Goal: Task Accomplishment & Management: Manage account settings

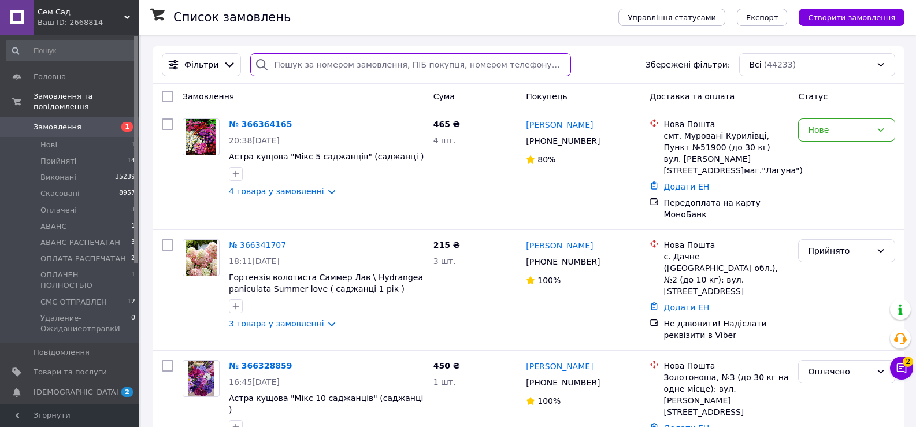
click at [281, 71] on input "search" at bounding box center [410, 64] width 321 height 23
paste input "[PERSON_NAME]"
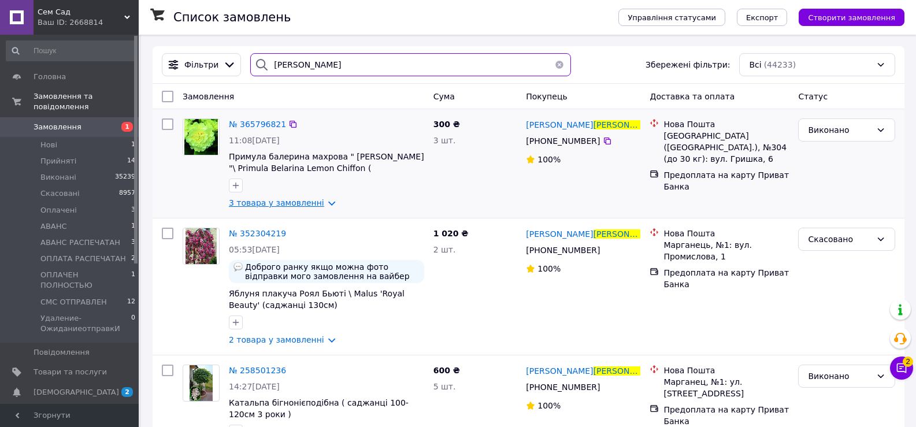
type input "[PERSON_NAME]"
click at [303, 199] on link "3 товара у замовленні" at bounding box center [276, 202] width 95 height 9
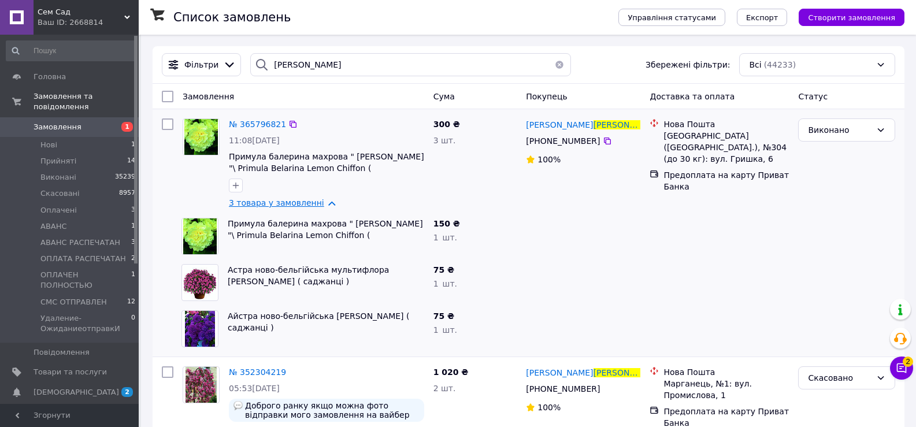
click at [285, 203] on link "3 товара у замовленні" at bounding box center [276, 202] width 95 height 9
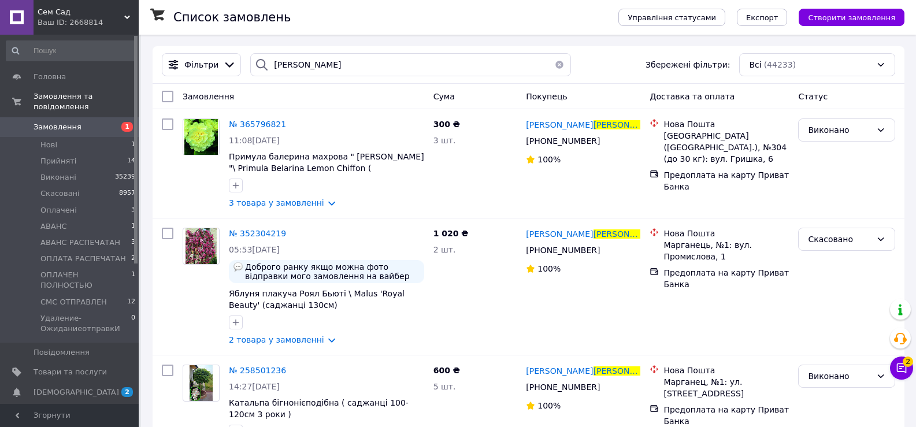
click at [551, 65] on button "button" at bounding box center [559, 64] width 23 height 23
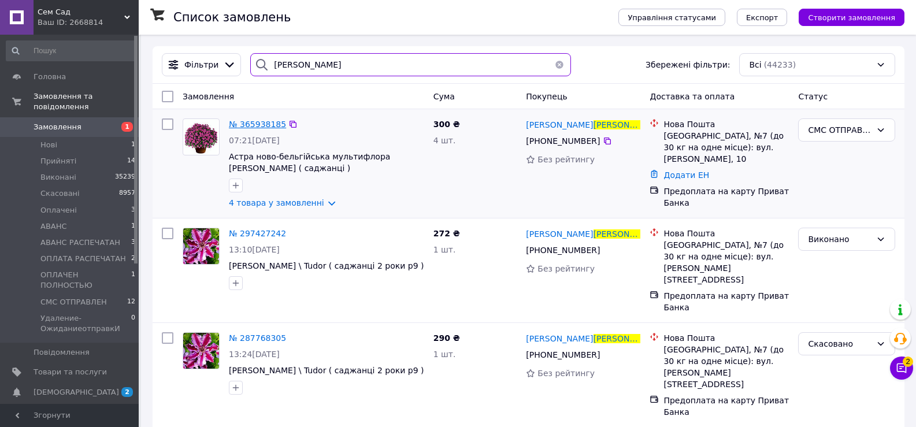
type input "[PERSON_NAME]"
click at [260, 126] on span "№ 365938185" at bounding box center [257, 124] width 57 height 9
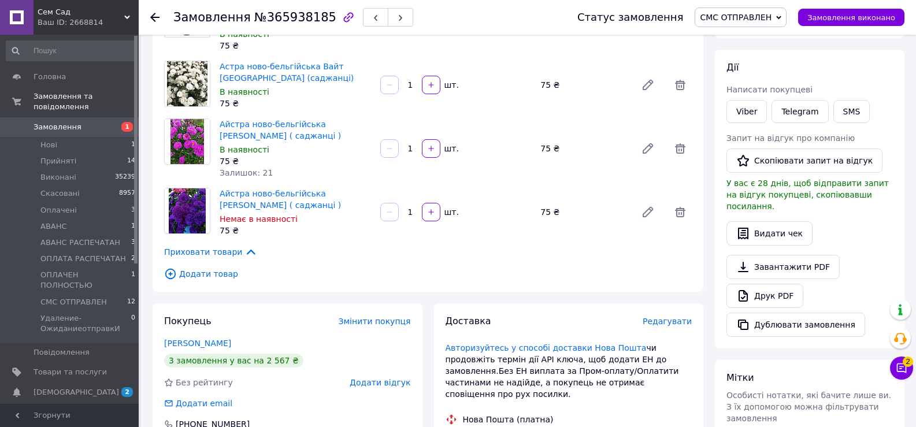
scroll to position [173, 0]
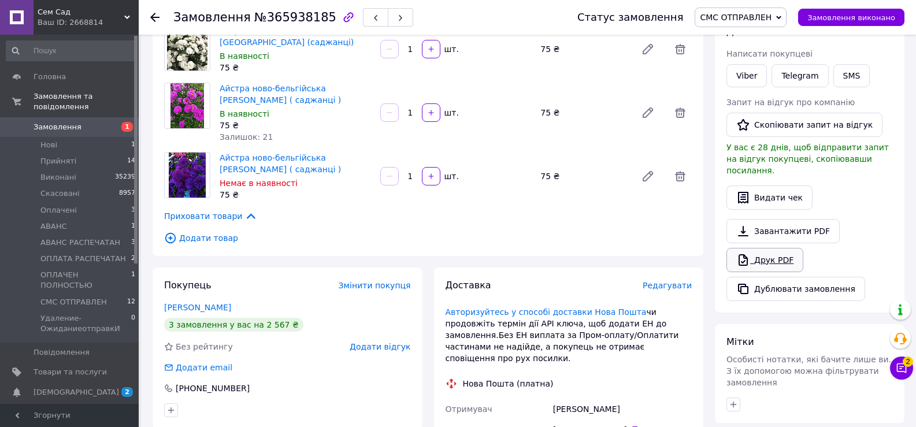
click at [768, 249] on link "Друк PDF" at bounding box center [764, 260] width 77 height 24
click at [757, 17] on span "СМС ОТПРАВЛЕН" at bounding box center [736, 17] width 72 height 9
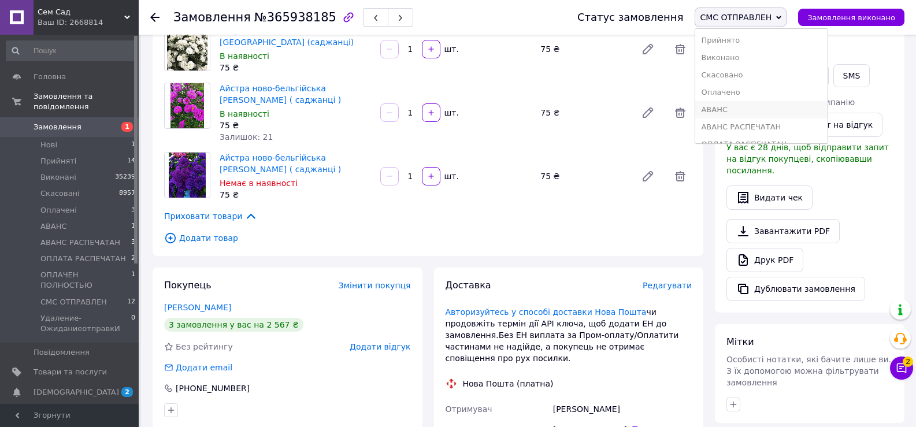
scroll to position [47, 0]
click at [754, 102] on li "ОПЛАТА РАСПЕЧАТАН" at bounding box center [761, 96] width 132 height 17
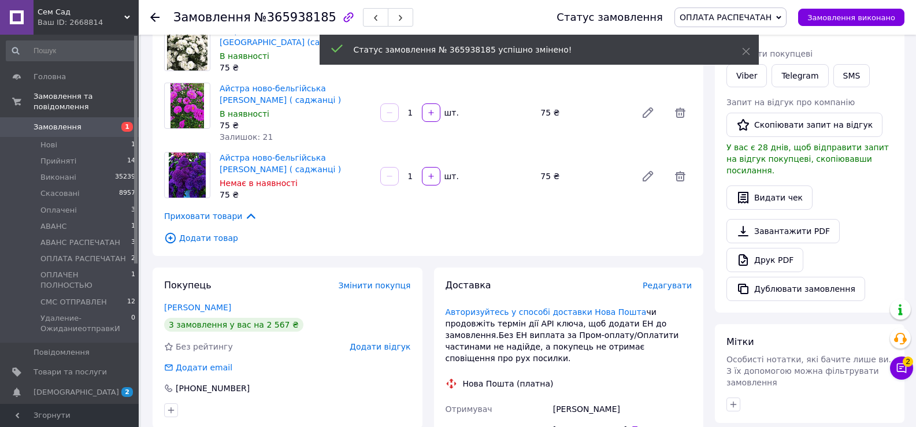
click at [94, 122] on span "Замовлення" at bounding box center [70, 127] width 73 height 10
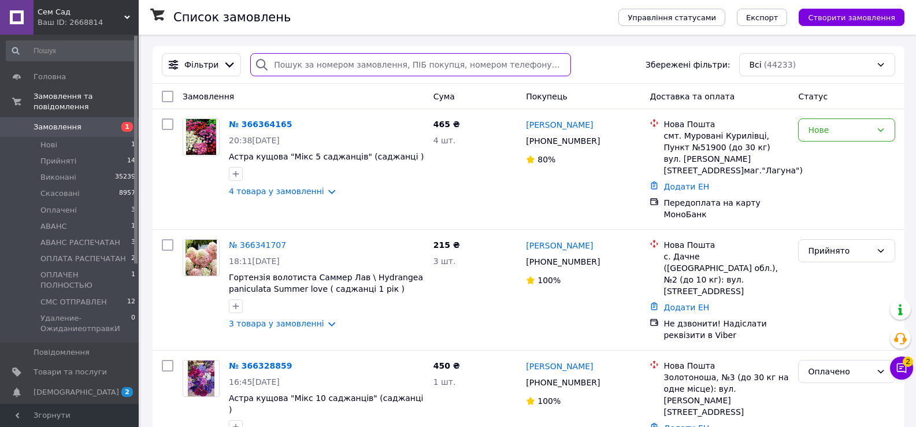
click at [291, 62] on input "search" at bounding box center [410, 64] width 321 height 23
paste input "[PERSON_NAME]"
type input "[PERSON_NAME]"
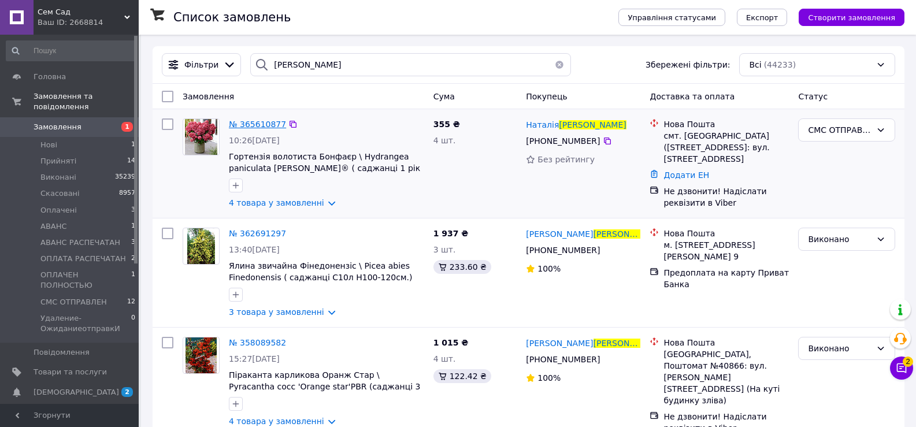
click at [264, 124] on span "№ 365610877" at bounding box center [257, 124] width 57 height 9
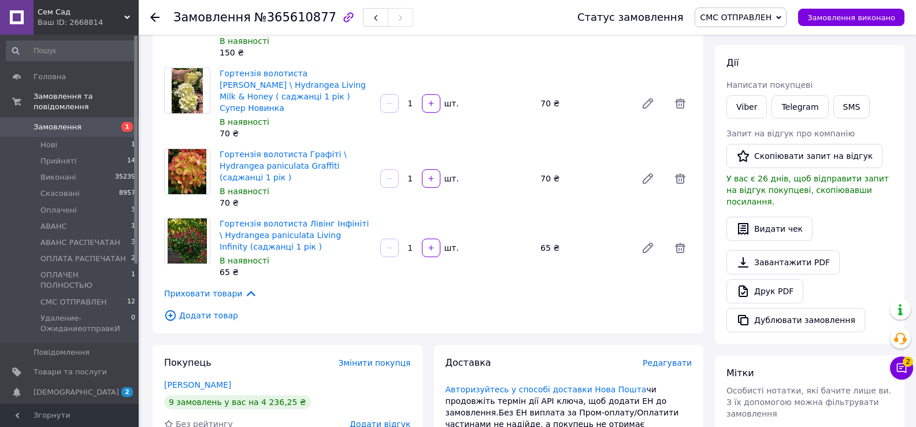
scroll to position [173, 0]
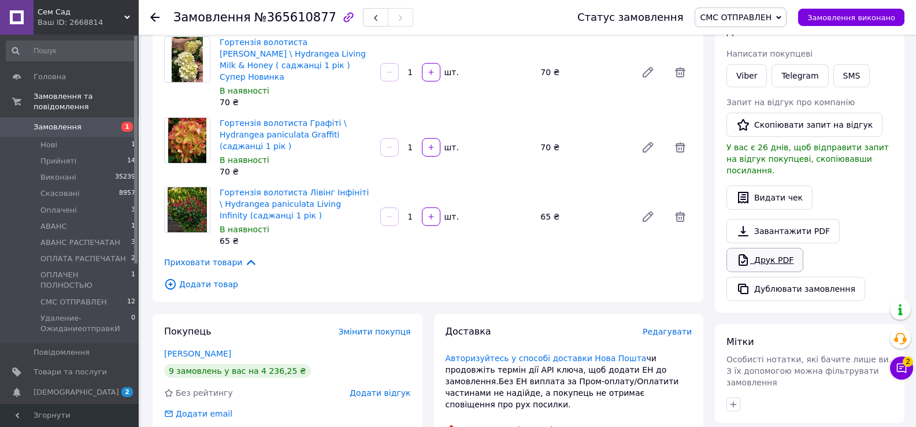
click at [763, 248] on link "Друк PDF" at bounding box center [764, 260] width 77 height 24
click at [757, 17] on span "СМС ОТПРАВЛЕН" at bounding box center [736, 17] width 72 height 9
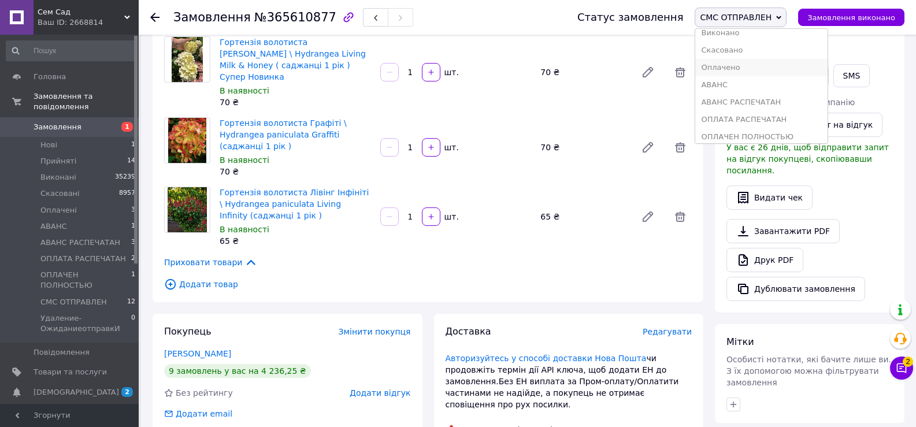
scroll to position [47, 0]
click at [746, 97] on li "ОПЛАТА РАСПЕЧАТАН" at bounding box center [761, 96] width 132 height 17
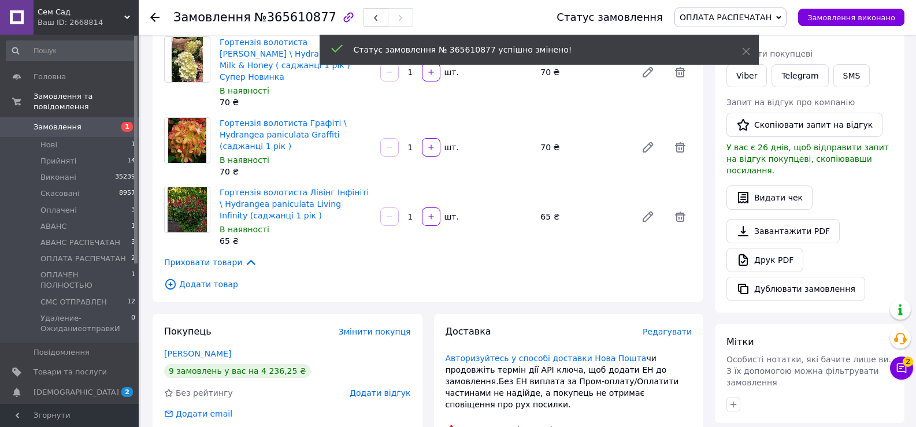
click at [76, 122] on span "Замовлення" at bounding box center [70, 127] width 73 height 10
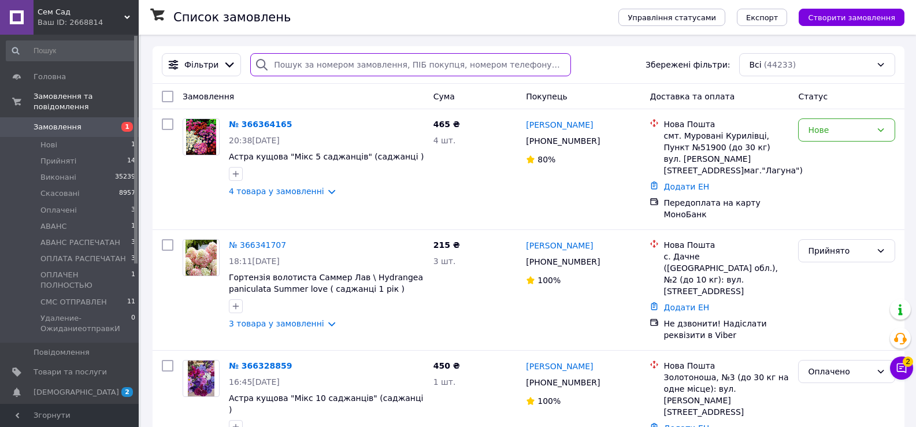
click at [344, 59] on input "search" at bounding box center [410, 64] width 321 height 23
paste input "[PERSON_NAME]"
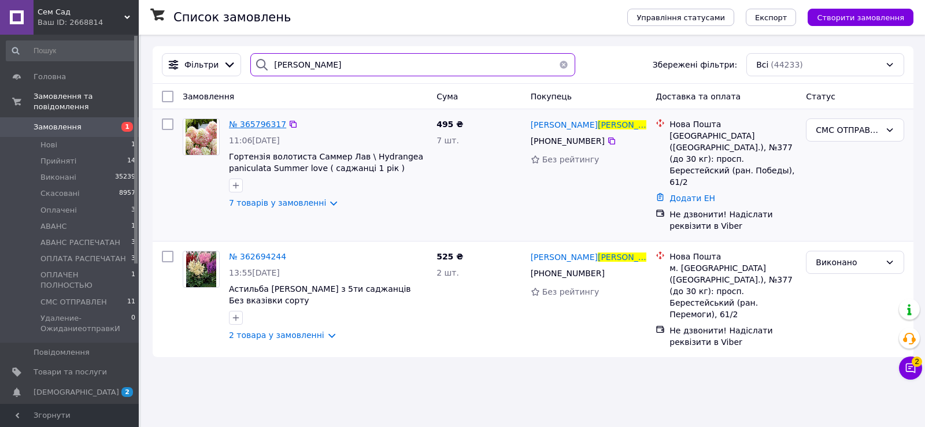
type input "[PERSON_NAME]"
click at [252, 124] on span "№ 365796317" at bounding box center [257, 124] width 57 height 9
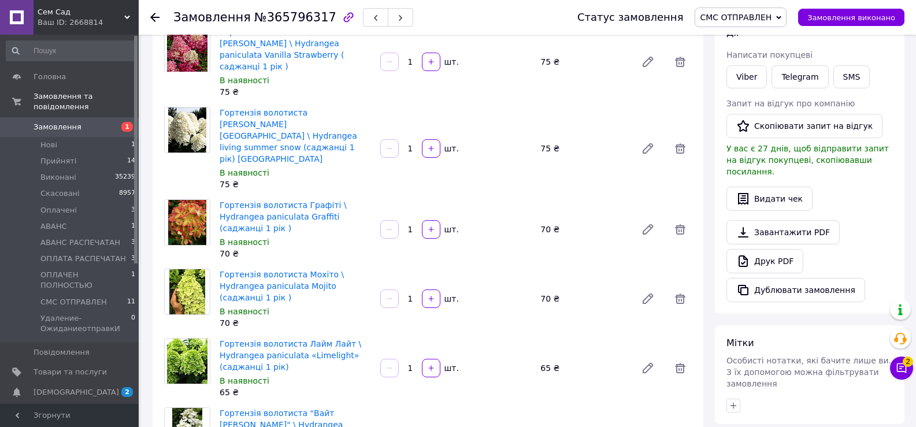
scroll to position [173, 0]
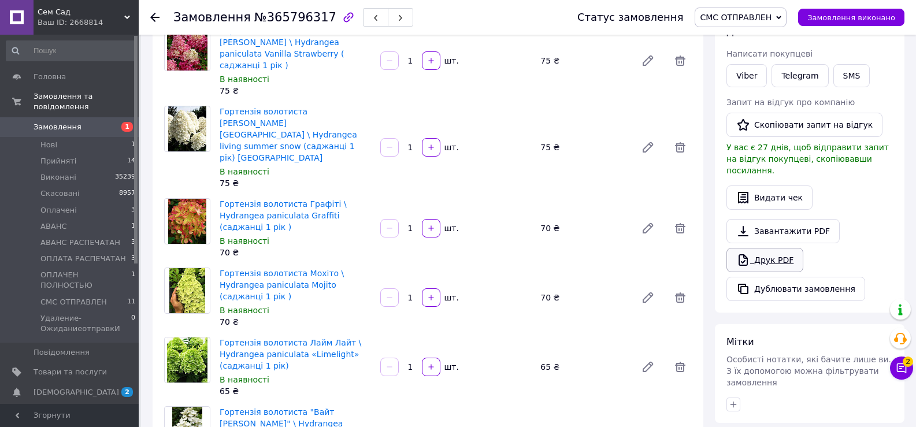
click at [765, 250] on link "Друк PDF" at bounding box center [764, 260] width 77 height 24
click at [727, 15] on span "СМС ОТПРАВЛЕН" at bounding box center [736, 17] width 72 height 9
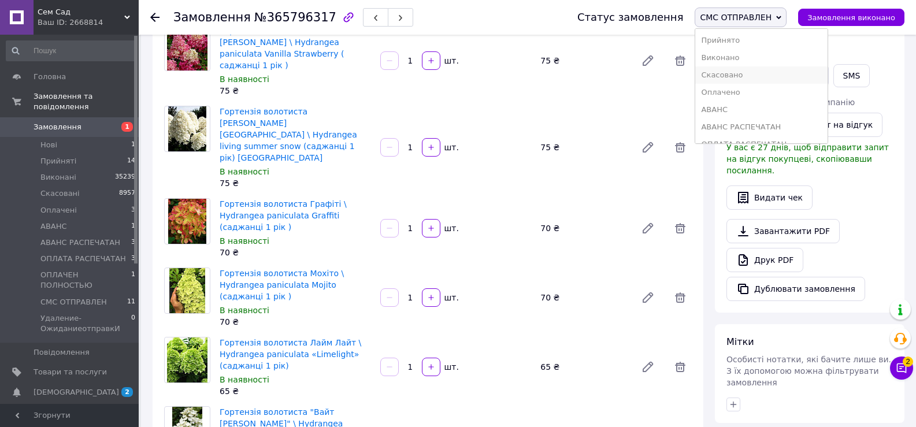
scroll to position [47, 0]
click at [752, 94] on li "ОПЛАТА РАСПЕЧАТАН" at bounding box center [761, 96] width 132 height 17
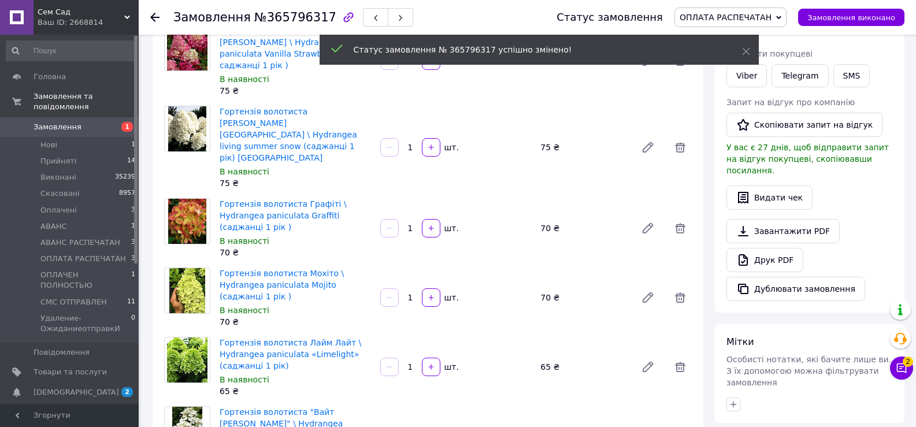
click at [94, 122] on span "Замовлення" at bounding box center [70, 127] width 73 height 10
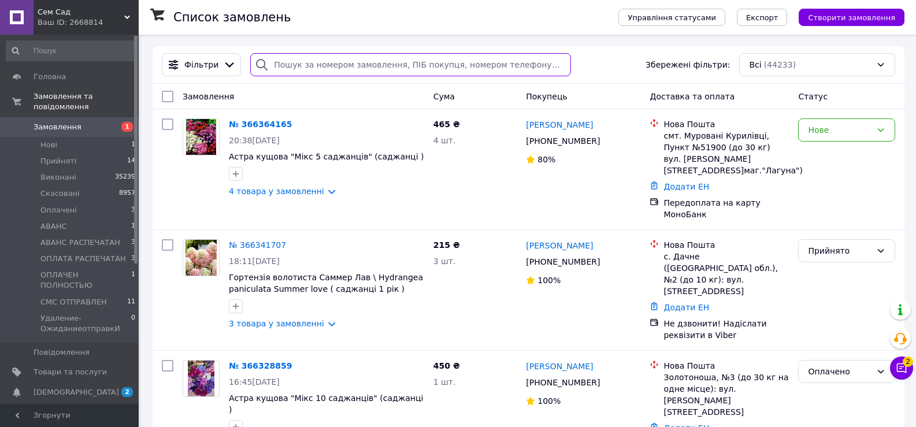
click at [309, 61] on input "search" at bounding box center [410, 64] width 321 height 23
paste input "[PERSON_NAME]"
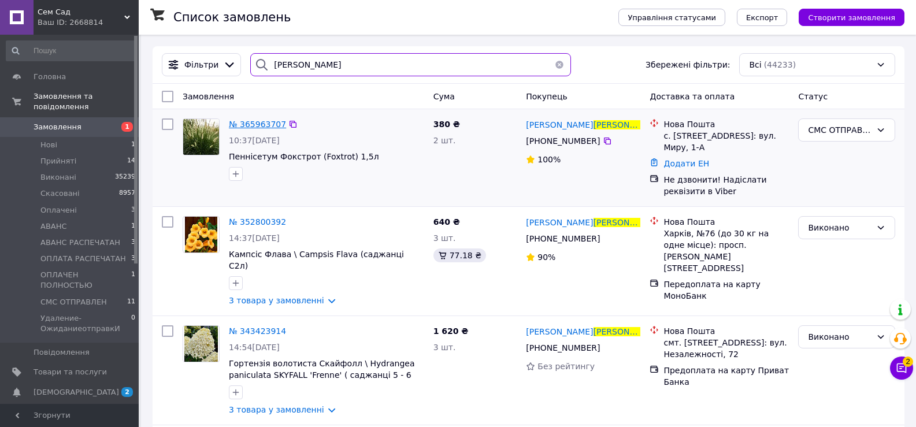
type input "[PERSON_NAME]"
click at [257, 121] on span "№ 365963707" at bounding box center [257, 124] width 57 height 9
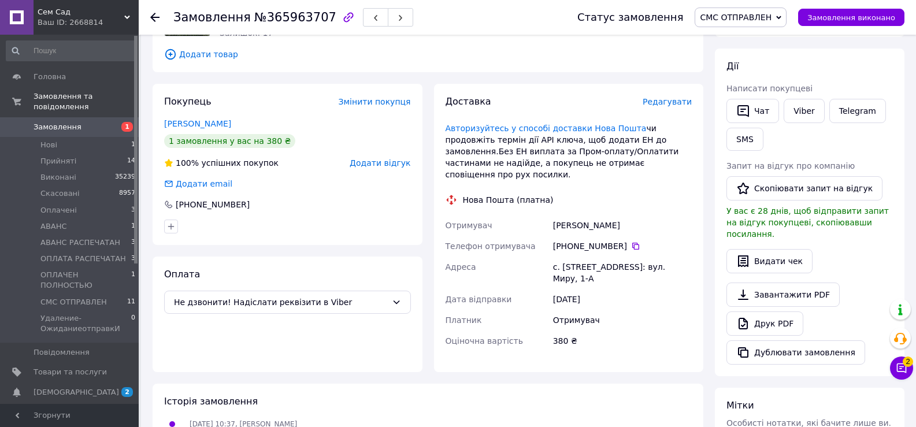
scroll to position [173, 0]
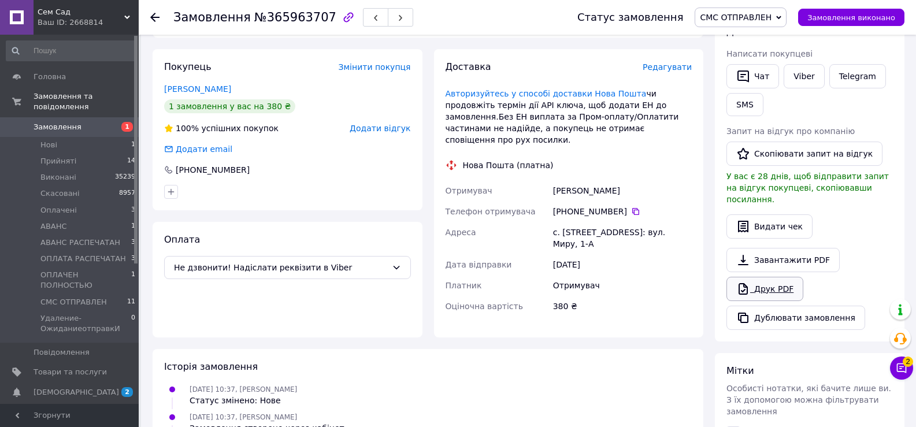
click at [752, 285] on link "Друк PDF" at bounding box center [764, 289] width 77 height 24
click at [750, 20] on span "СМС ОТПРАВЛЕН" at bounding box center [736, 17] width 72 height 9
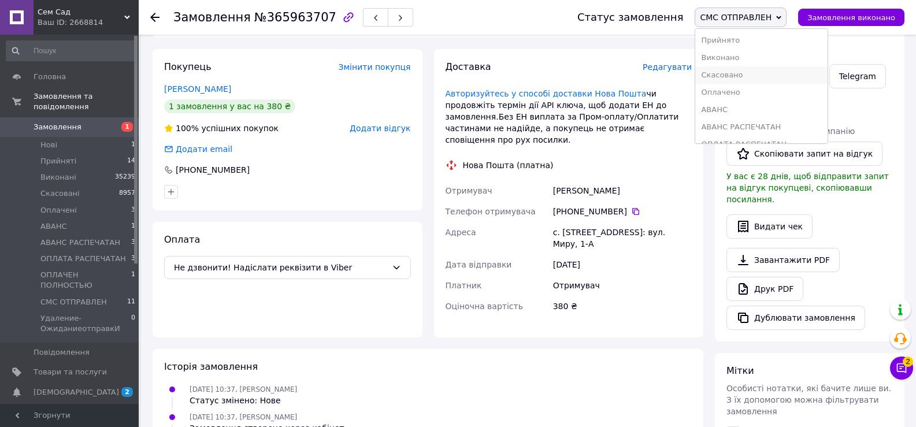
scroll to position [47, 0]
click at [745, 99] on li "ОПЛАТА РАСПЕЧАТАН" at bounding box center [761, 96] width 132 height 17
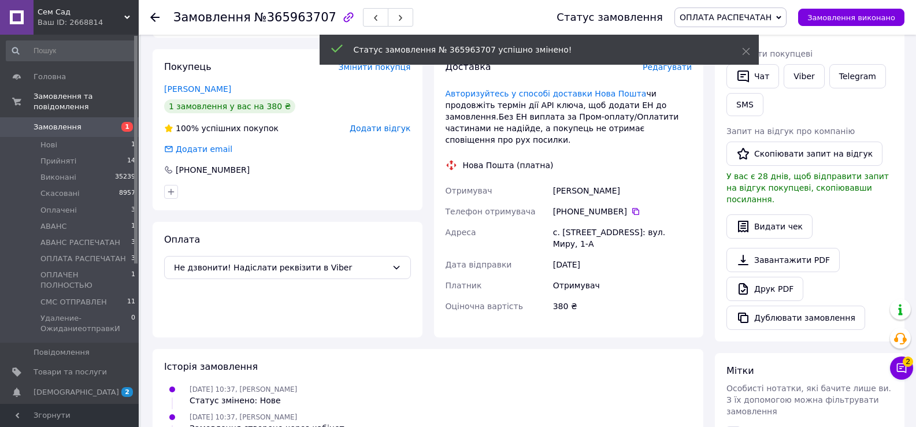
click at [92, 122] on span "Замовлення" at bounding box center [70, 127] width 73 height 10
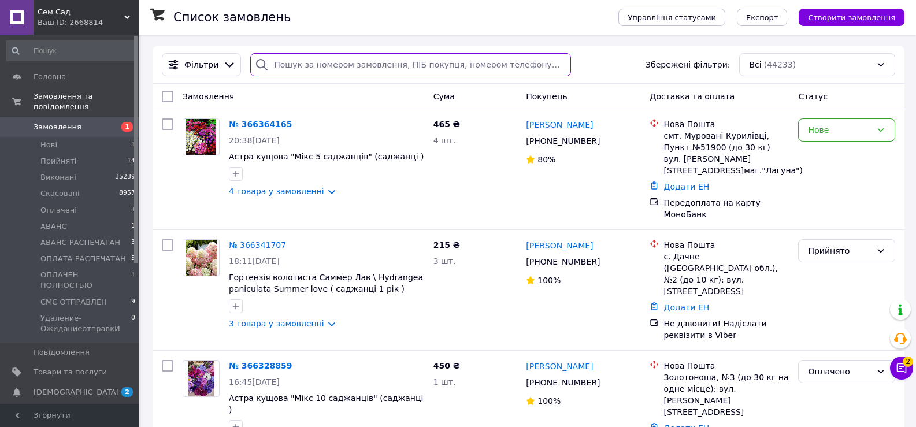
click at [321, 63] on input "search" at bounding box center [410, 64] width 321 height 23
paste input "[PERSON_NAME]"
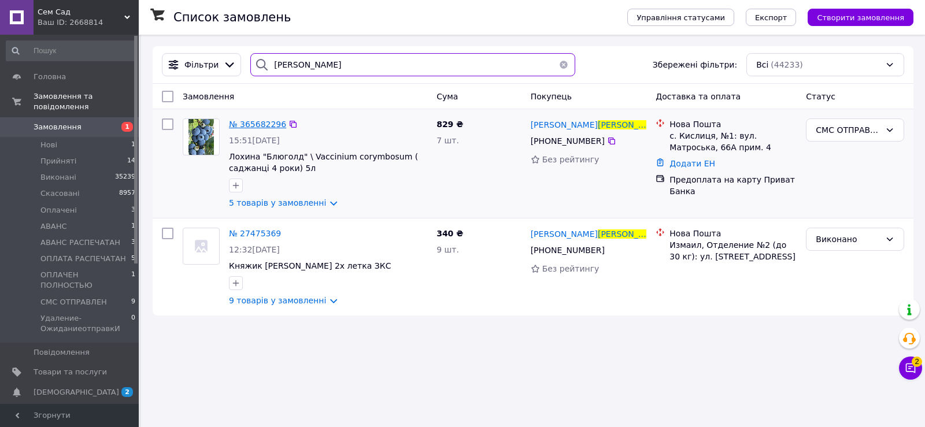
type input "[PERSON_NAME]"
click at [259, 128] on span "№ 365682296" at bounding box center [257, 124] width 57 height 9
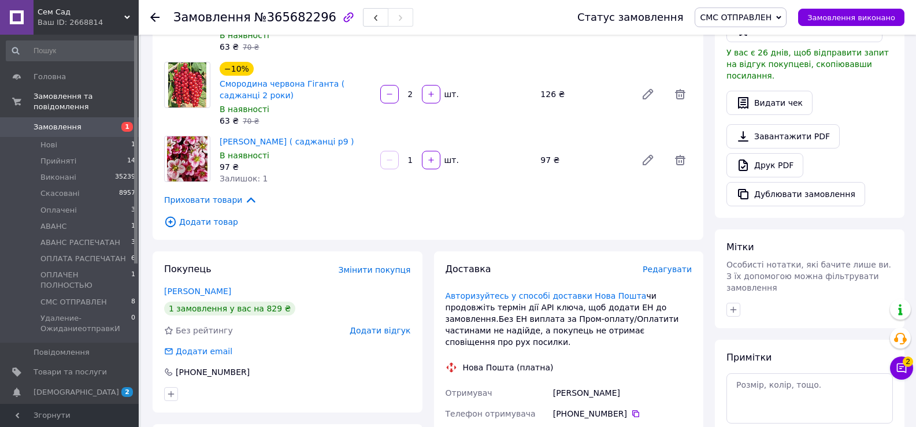
scroll to position [289, 0]
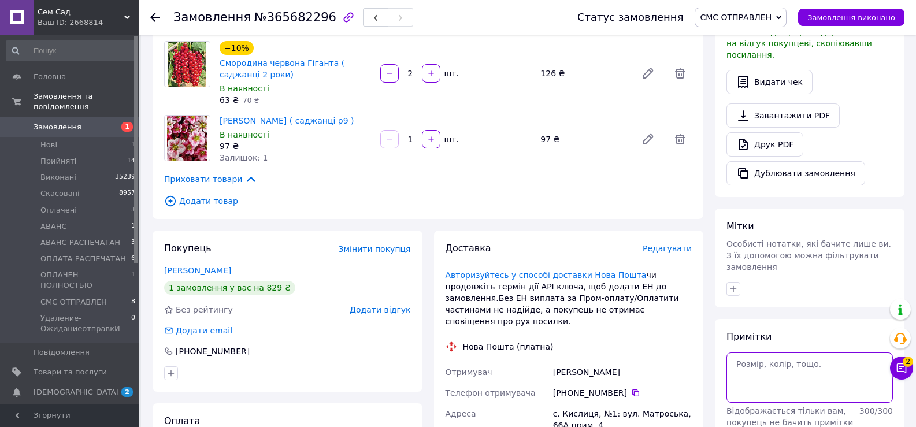
click at [780, 353] on textarea at bounding box center [809, 378] width 166 height 50
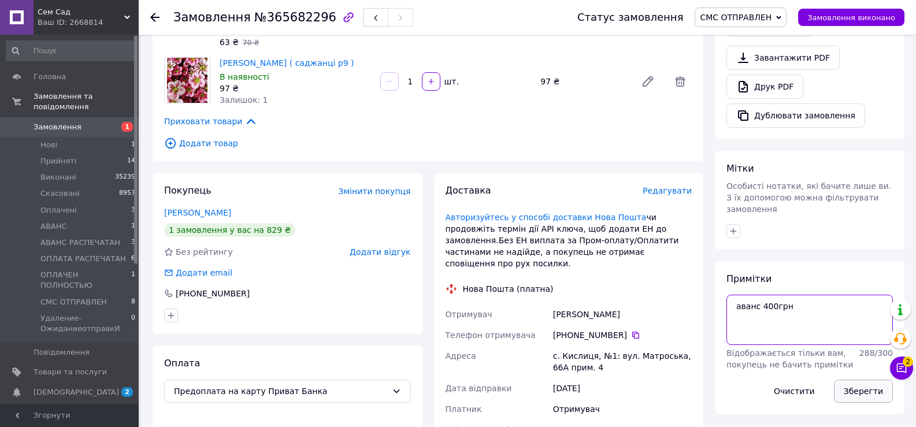
type textarea "аванс 400грн"
click at [855, 380] on button "Зберегти" at bounding box center [863, 391] width 59 height 23
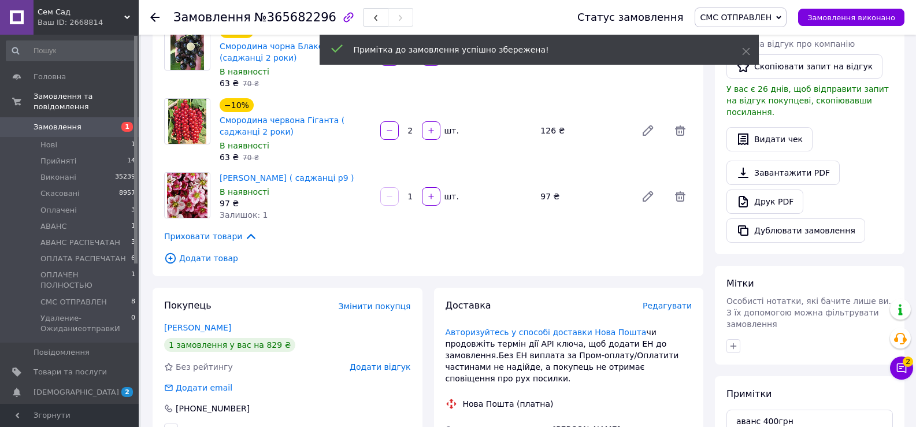
scroll to position [231, 0]
click at [750, 190] on link "Друк PDF" at bounding box center [764, 202] width 77 height 24
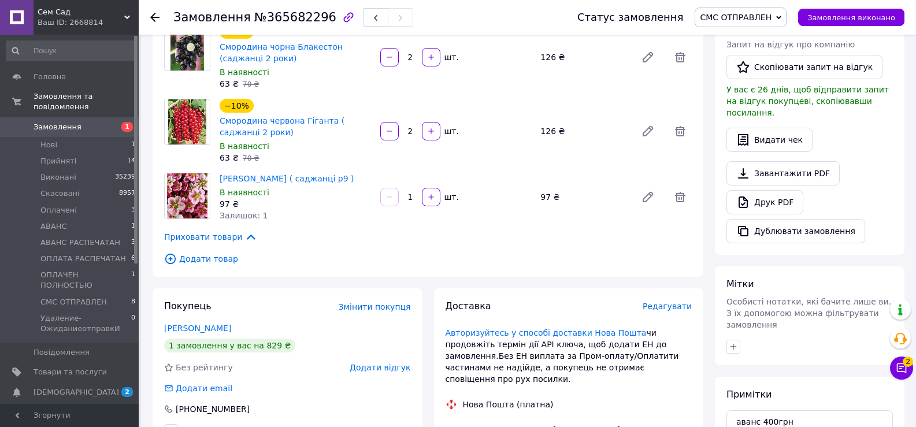
click at [761, 18] on span "СМС ОТПРАВЛЕН" at bounding box center [736, 17] width 72 height 9
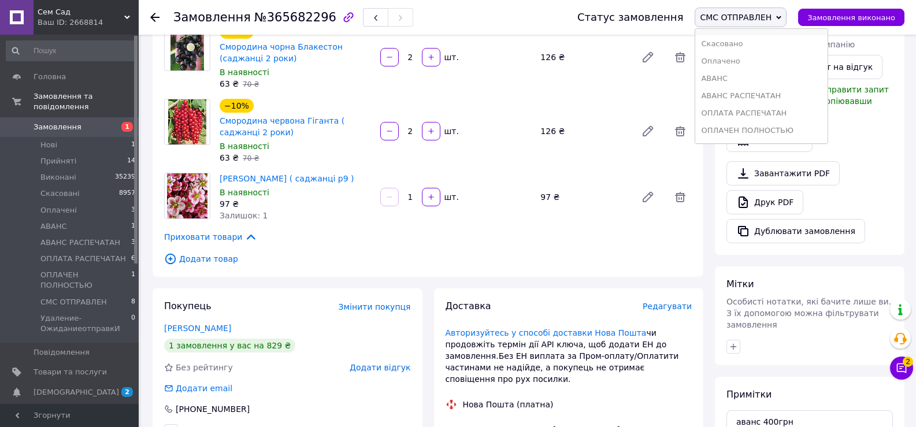
scroll to position [47, 0]
click at [755, 95] on li "ОПЛАТА РАСПЕЧАТАН" at bounding box center [761, 96] width 132 height 17
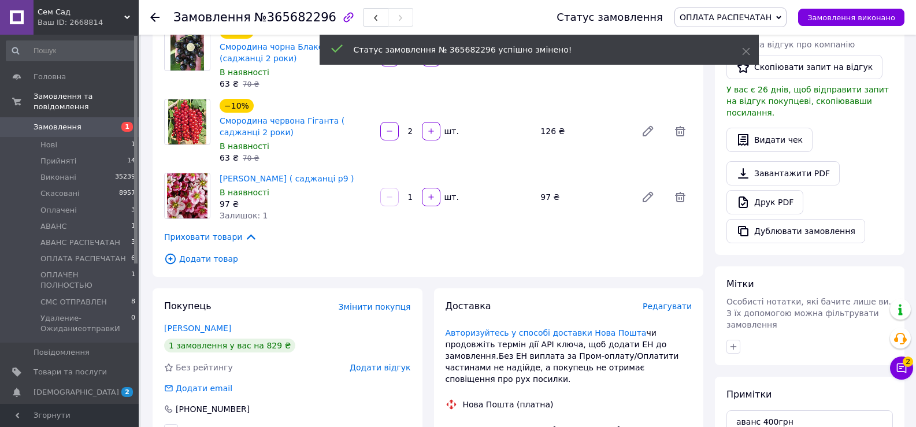
click at [742, 13] on span "ОПЛАТА РАСПЕЧАТАН" at bounding box center [726, 17] width 92 height 9
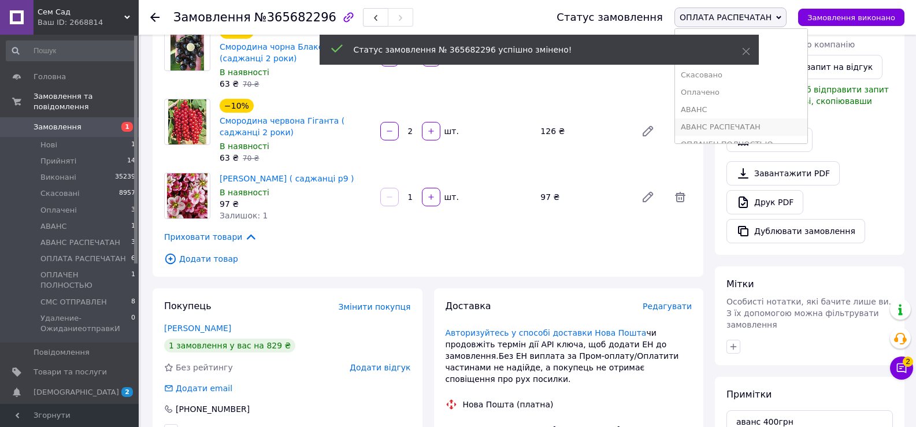
click at [721, 131] on li "АВАНС РАСПЕЧАТАН" at bounding box center [741, 126] width 132 height 17
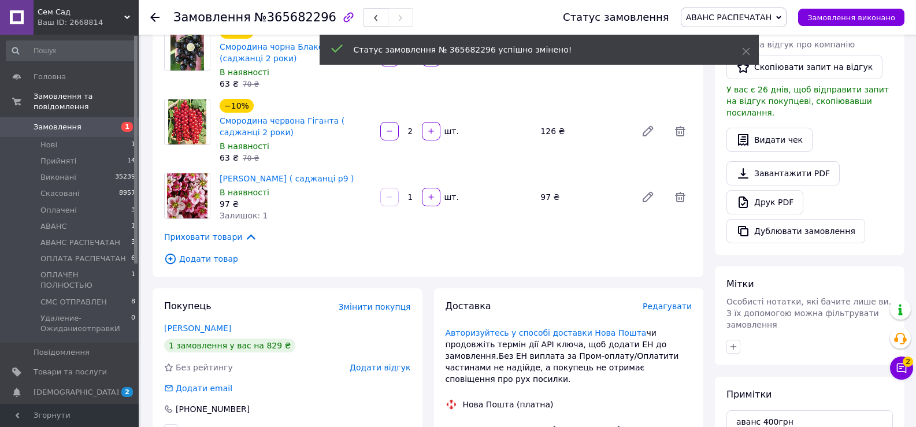
click at [77, 122] on span "Замовлення" at bounding box center [70, 127] width 73 height 10
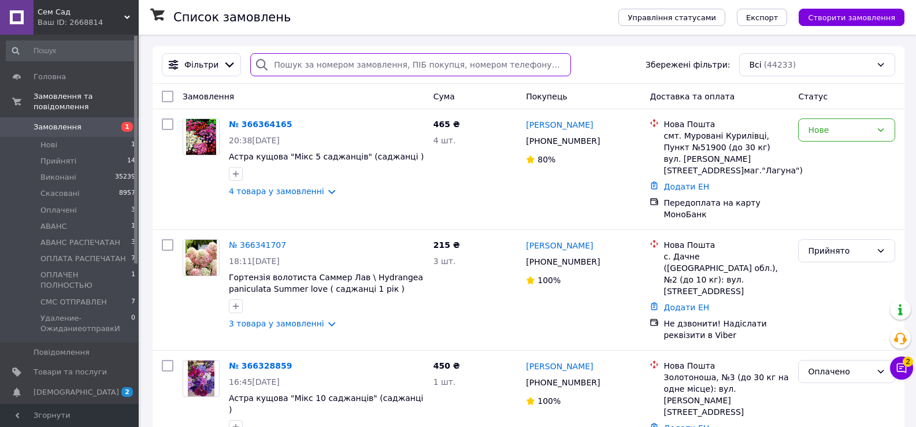
click at [292, 69] on input "search" at bounding box center [410, 64] width 321 height 23
paste input "[PERSON_NAME]"
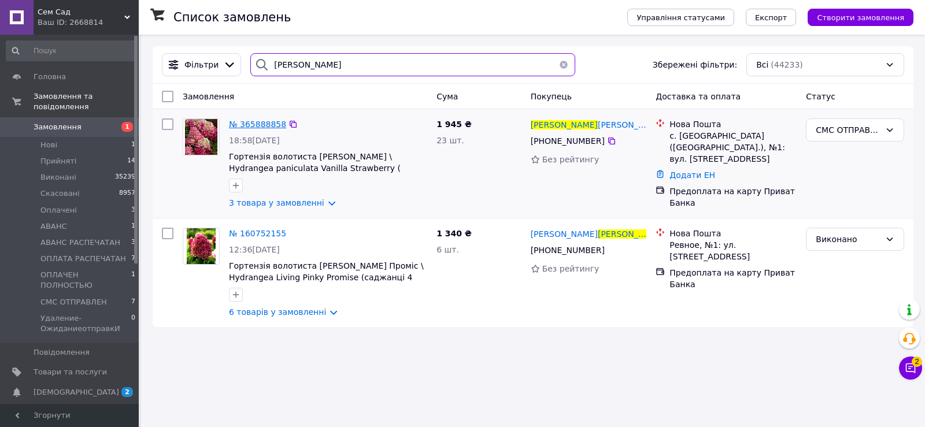
type input "[PERSON_NAME]"
click at [263, 120] on span "№ 365888858" at bounding box center [257, 124] width 57 height 9
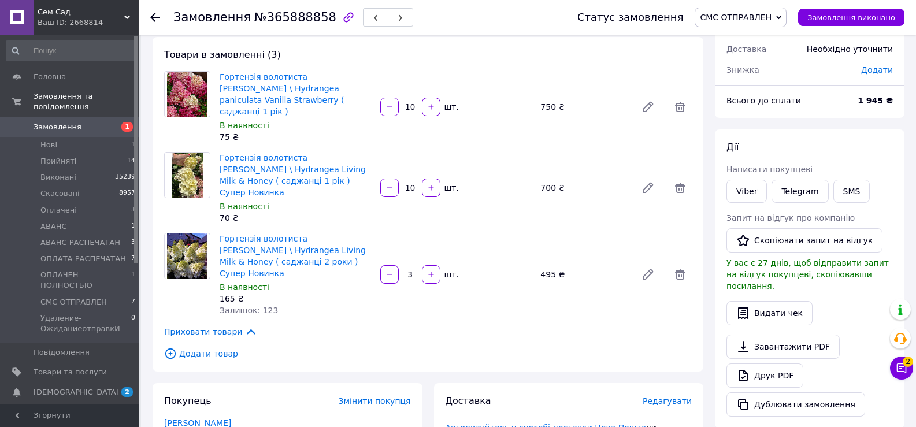
scroll to position [116, 0]
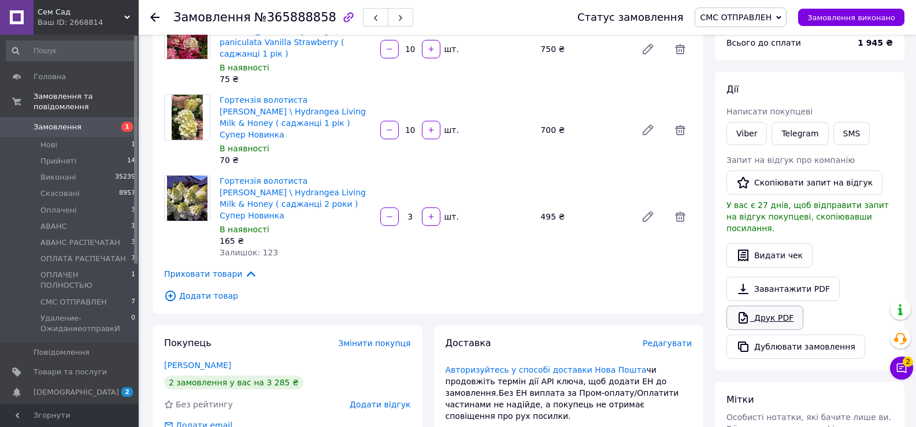
click at [775, 313] on link "Друк PDF" at bounding box center [764, 318] width 77 height 24
click at [740, 14] on span "СМС ОТПРАВЛЕН" at bounding box center [736, 17] width 72 height 9
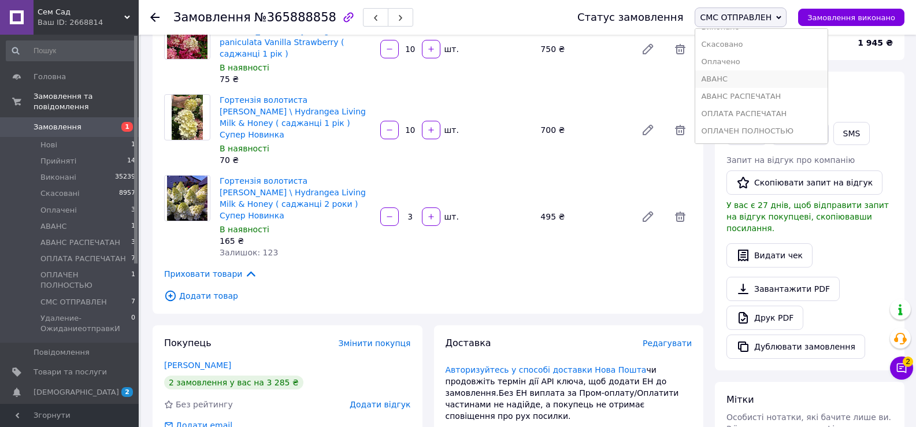
scroll to position [47, 0]
click at [754, 105] on li "ОПЛАТА РАСПЕЧАТАН" at bounding box center [761, 96] width 132 height 17
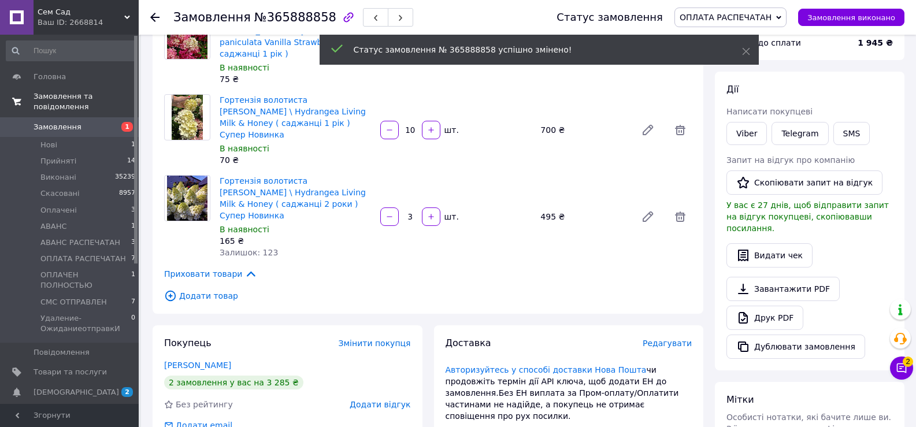
click at [98, 106] on link "Замовлення та повідомлення" at bounding box center [71, 102] width 142 height 30
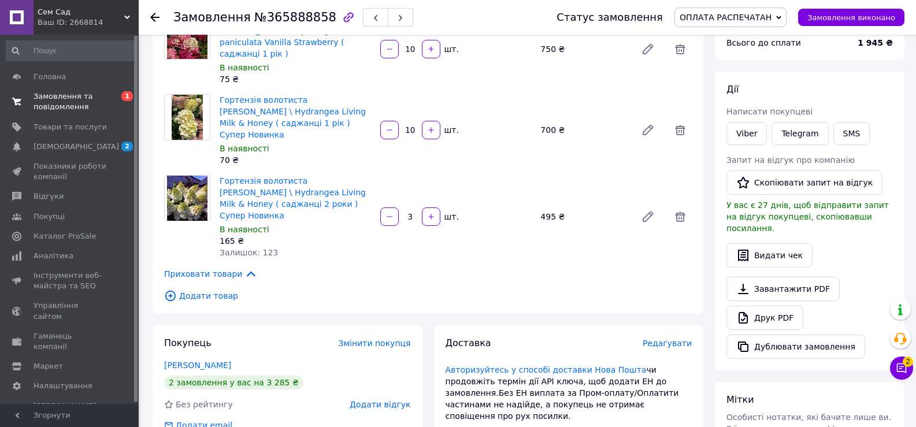
click at [86, 113] on link "Замовлення та повідомлення 0 1" at bounding box center [71, 102] width 142 height 30
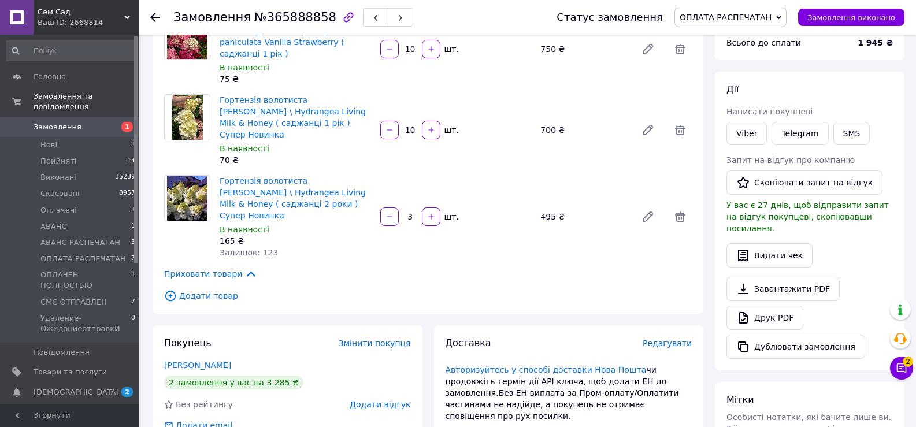
click at [83, 122] on span "Замовлення" at bounding box center [70, 127] width 73 height 10
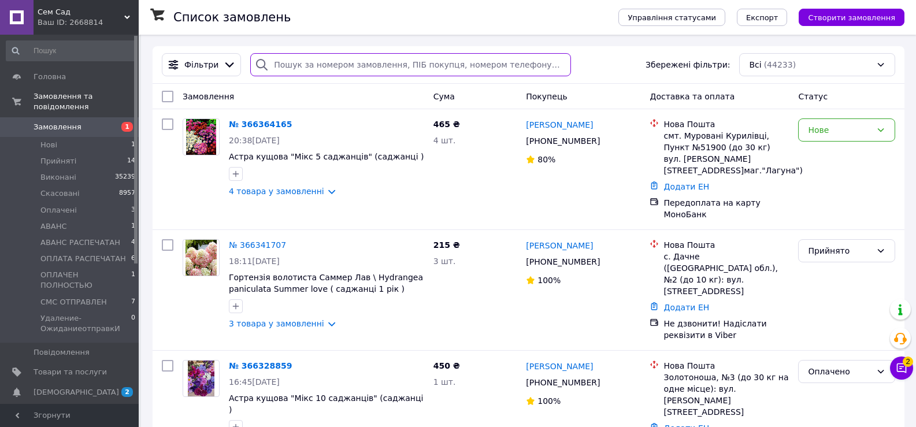
click at [296, 66] on input "search" at bounding box center [410, 64] width 321 height 23
paste input "[PERSON_NAME]"
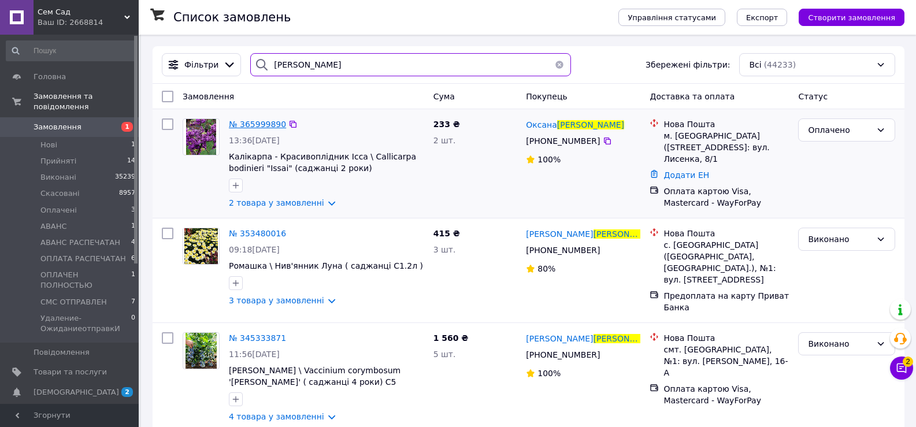
type input "[PERSON_NAME]"
click at [255, 122] on span "№ 365999890" at bounding box center [257, 124] width 57 height 9
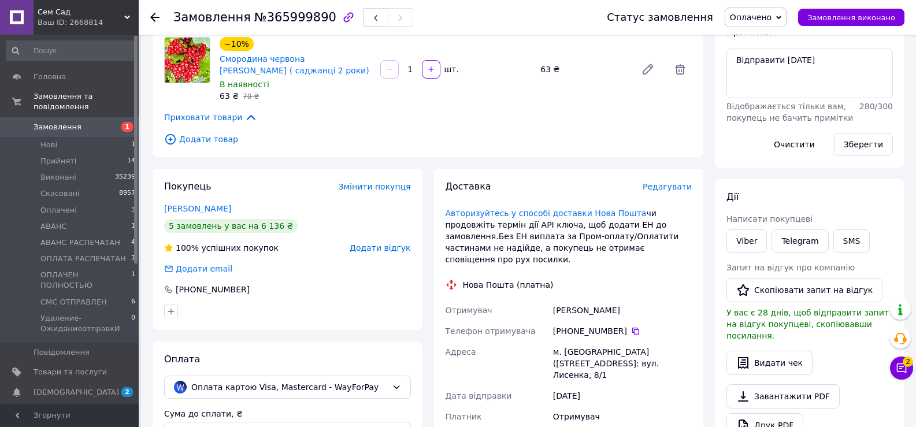
scroll to position [173, 0]
click at [757, 418] on link "Друк PDF" at bounding box center [764, 425] width 77 height 24
click at [772, 14] on span "Оплачено" at bounding box center [751, 17] width 42 height 9
click at [770, 123] on li "ОПЛАТА РАСПЕЧАТАН" at bounding box center [791, 126] width 132 height 17
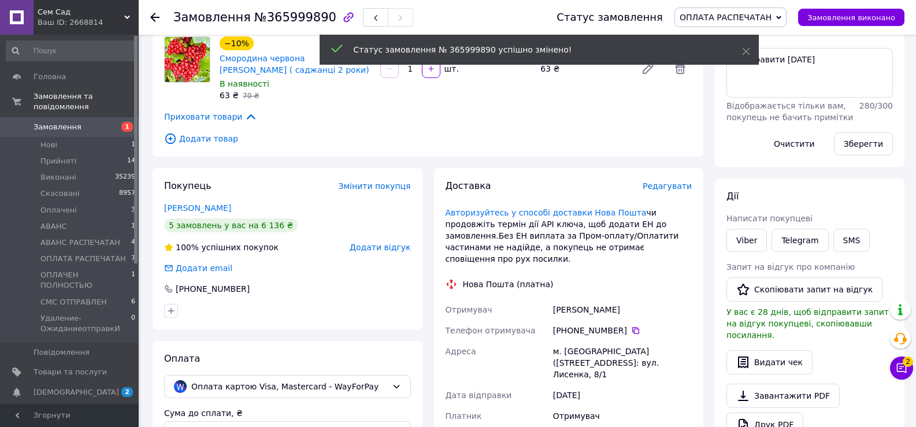
click at [81, 122] on span "Замовлення" at bounding box center [70, 127] width 73 height 10
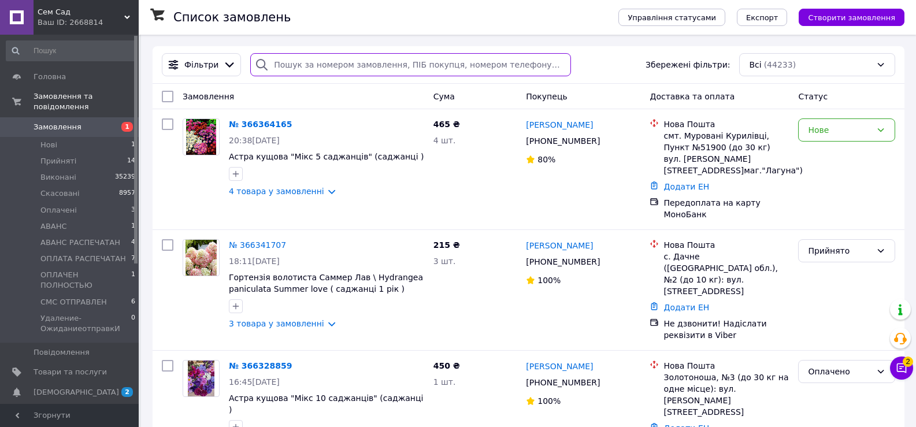
click at [364, 68] on input "search" at bounding box center [410, 64] width 321 height 23
paste input "[PERSON_NAME]"
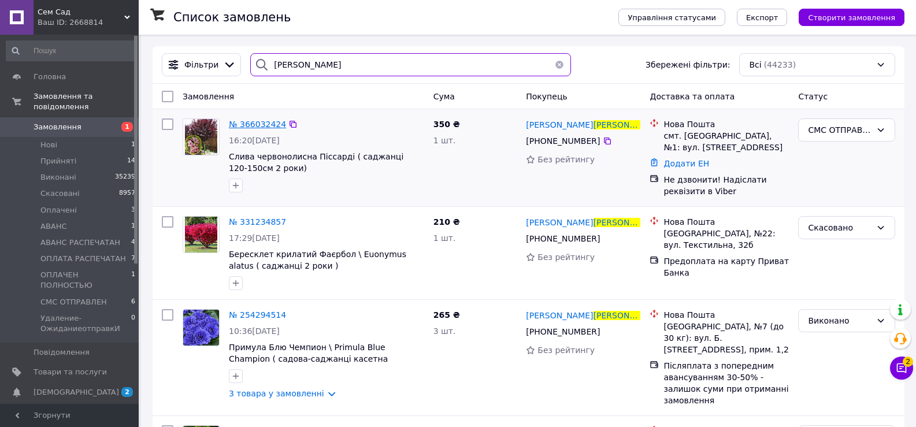
type input "[PERSON_NAME]"
click at [256, 125] on span "№ 366032424" at bounding box center [257, 124] width 57 height 9
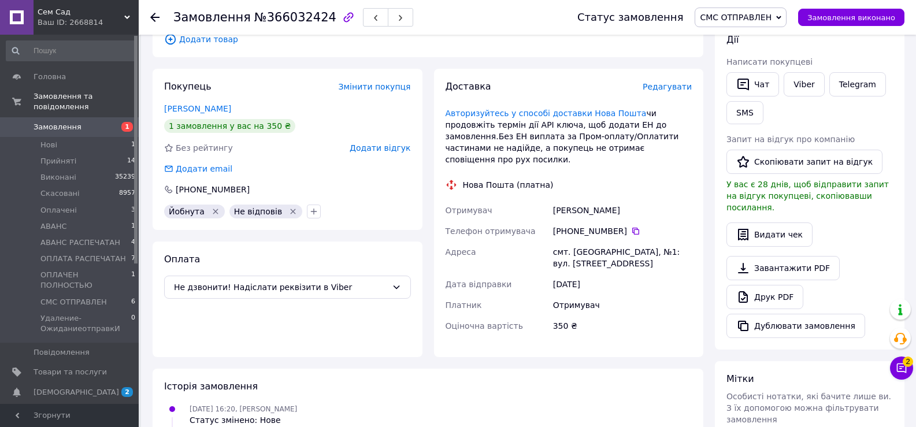
scroll to position [173, 0]
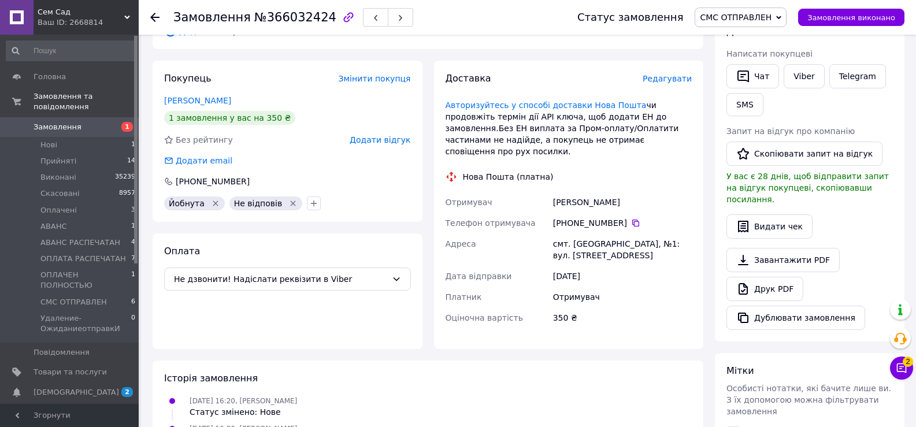
click at [758, 279] on link "Друк PDF" at bounding box center [764, 289] width 77 height 24
click at [738, 23] on span "СМС ОТПРАВЛЕН" at bounding box center [741, 18] width 92 height 20
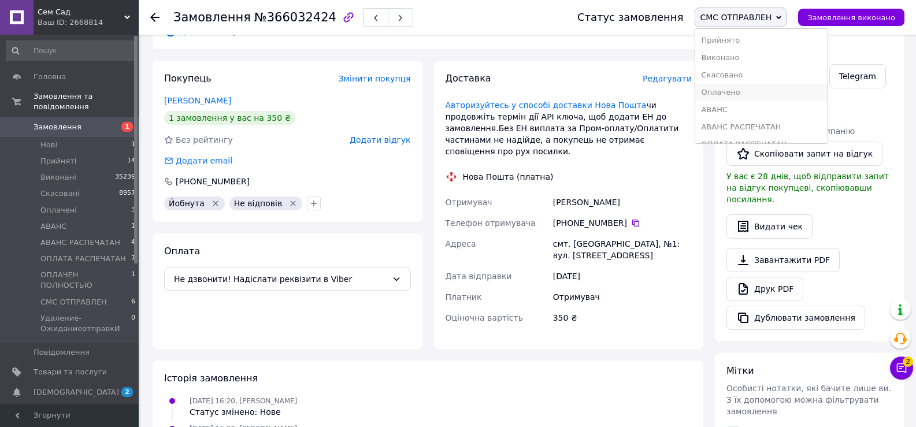
scroll to position [47, 0]
click at [749, 97] on li "ОПЛАТА РАСПЕЧАТАН" at bounding box center [761, 96] width 132 height 17
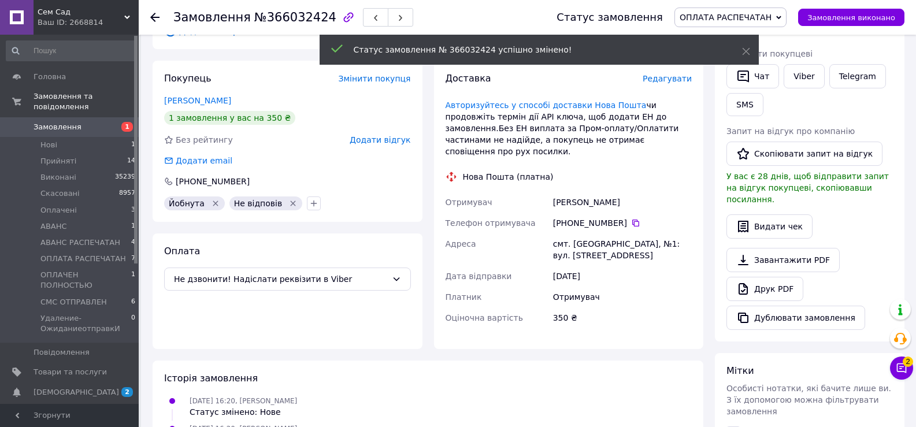
click at [94, 117] on link "Замовлення 1" at bounding box center [71, 127] width 142 height 20
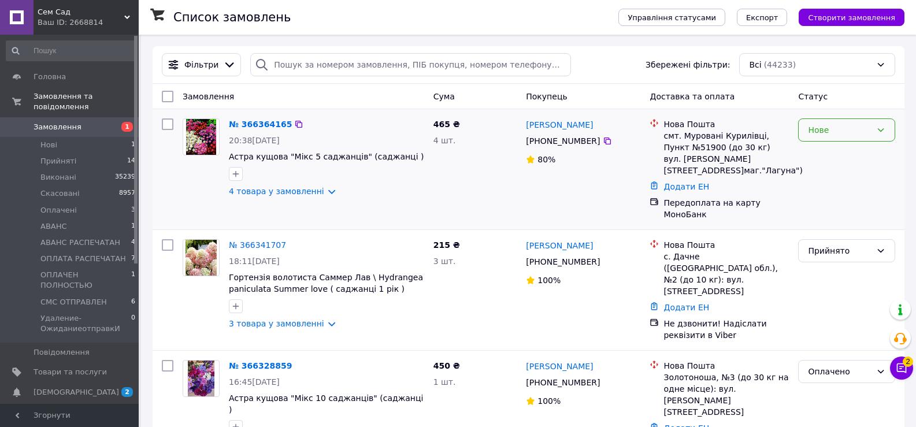
click at [855, 127] on div "Нове" at bounding box center [840, 130] width 64 height 13
click at [827, 156] on li "Прийнято" at bounding box center [847, 155] width 96 height 21
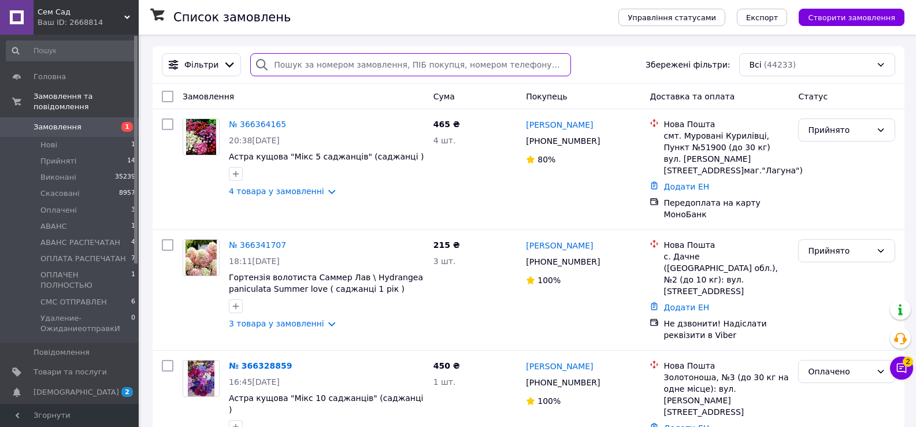
click at [302, 66] on input "search" at bounding box center [410, 64] width 321 height 23
paste input "[PERSON_NAME]"
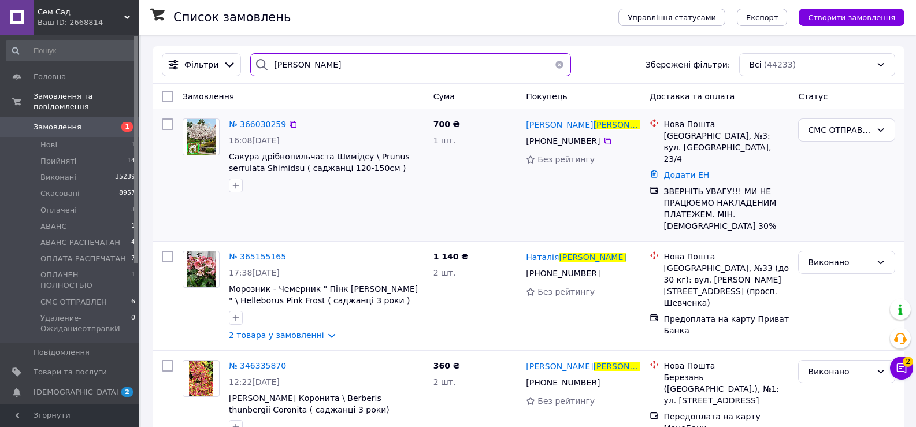
type input "[PERSON_NAME]"
click at [266, 120] on span "№ 366030259" at bounding box center [257, 124] width 57 height 9
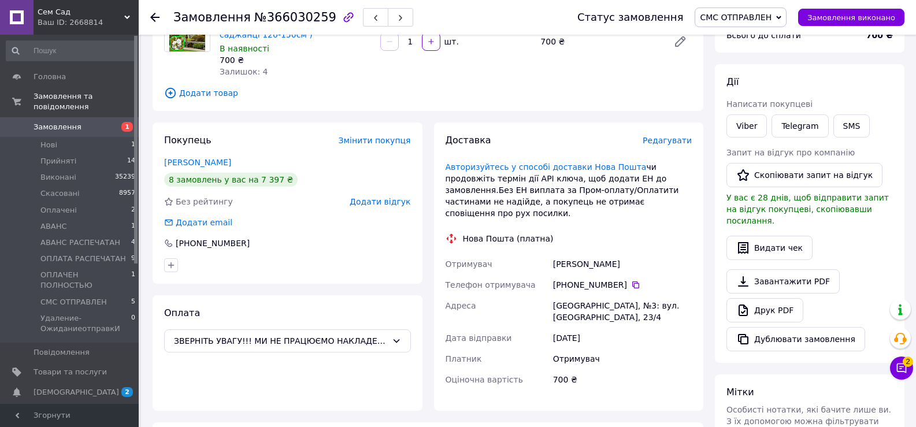
scroll to position [173, 0]
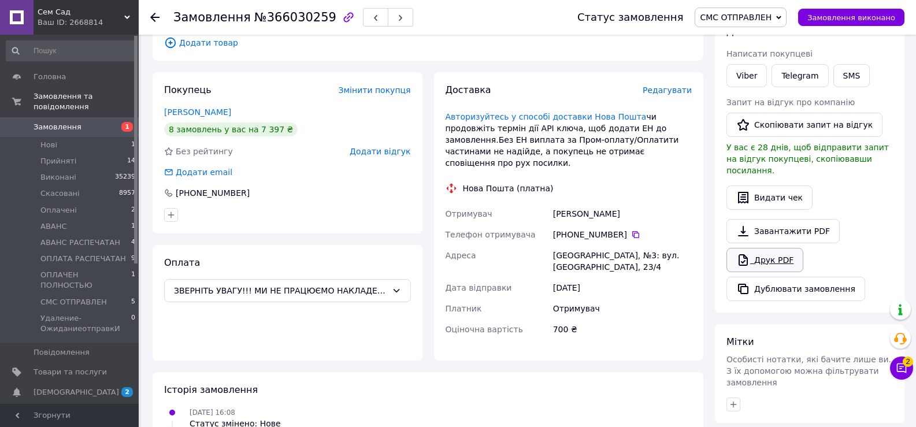
click at [763, 248] on link "Друк PDF" at bounding box center [764, 260] width 77 height 24
click at [766, 14] on span "СМС ОТПРАВЛЕН" at bounding box center [736, 17] width 72 height 9
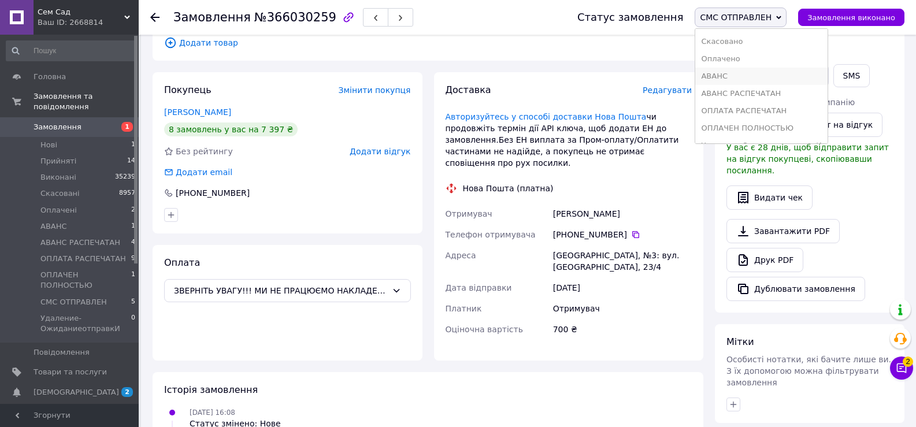
scroll to position [47, 0]
click at [748, 98] on li "ОПЛАТА РАСПЕЧАТАН" at bounding box center [761, 96] width 132 height 17
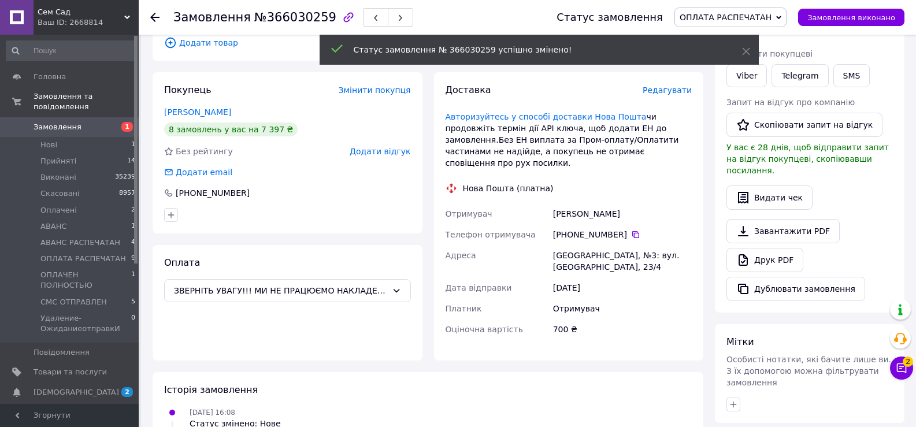
click at [103, 122] on link "Замовлення 1" at bounding box center [71, 127] width 142 height 20
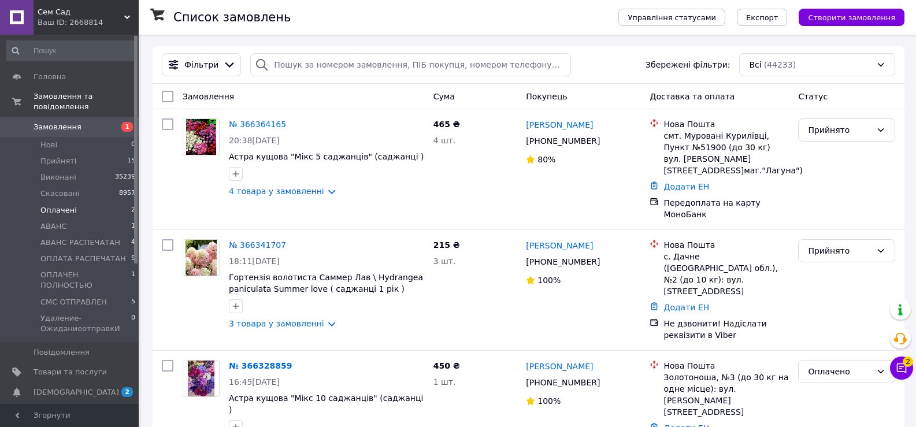
click at [64, 205] on span "Оплачені" at bounding box center [58, 210] width 36 height 10
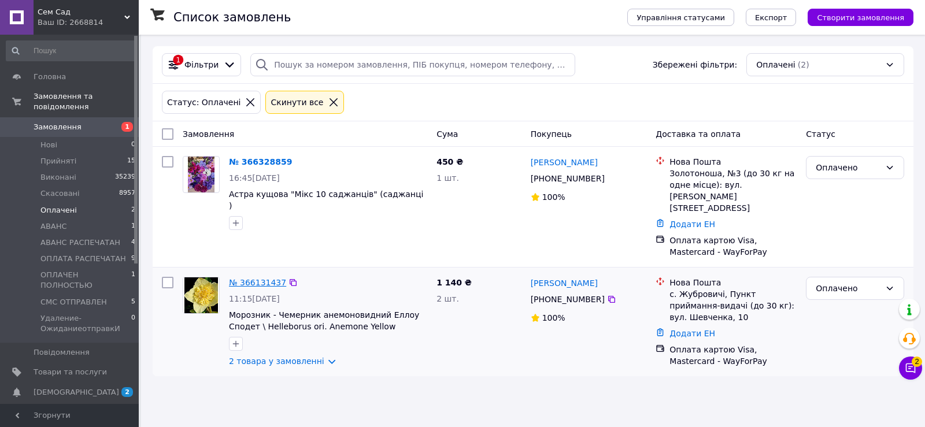
click at [258, 278] on link "№ 366131437" at bounding box center [257, 282] width 57 height 9
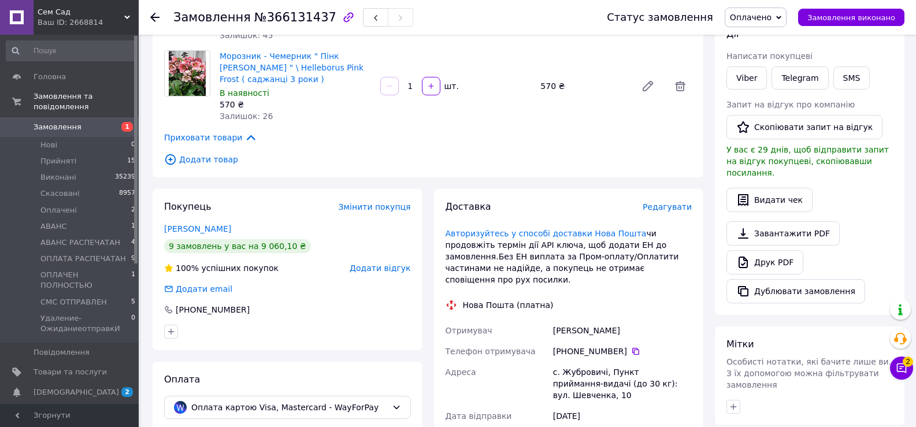
scroll to position [173, 0]
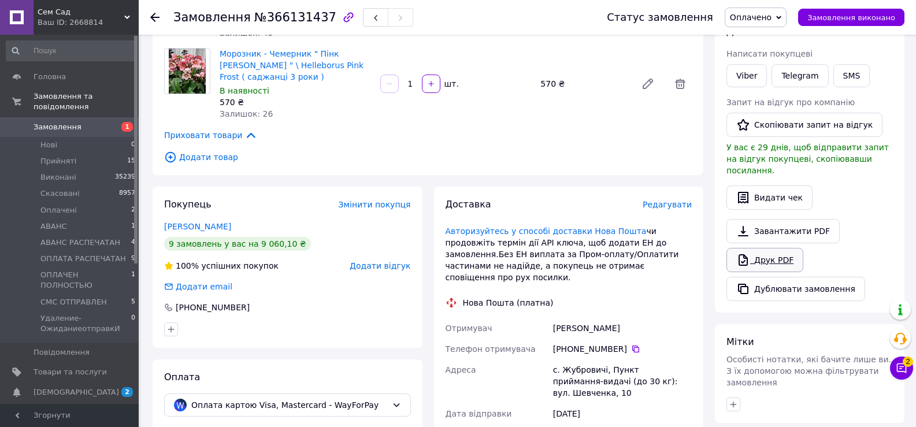
click at [767, 255] on link "Друк PDF" at bounding box center [764, 260] width 77 height 24
click at [766, 11] on span "Оплачено" at bounding box center [756, 18] width 62 height 20
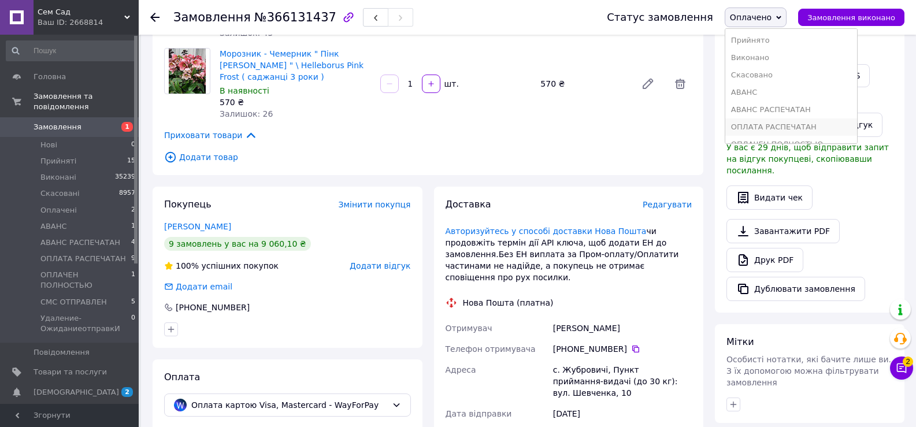
click at [767, 123] on li "ОПЛАТА РАСПЕЧАТАН" at bounding box center [791, 126] width 132 height 17
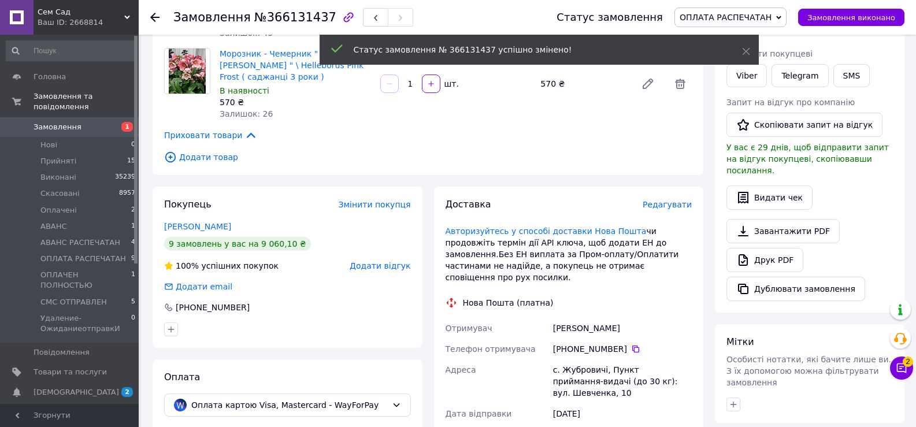
click at [101, 117] on link "Замовлення 1" at bounding box center [71, 127] width 142 height 20
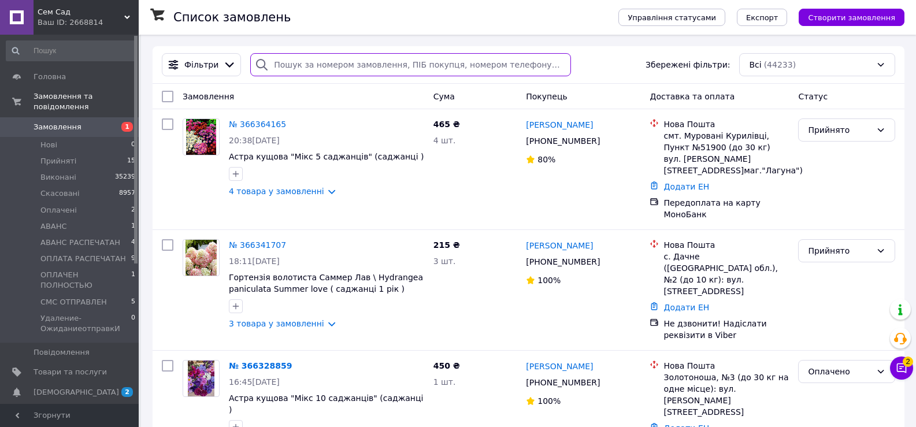
click at [320, 64] on input "search" at bounding box center [410, 64] width 321 height 23
paste input "[PERSON_NAME]"
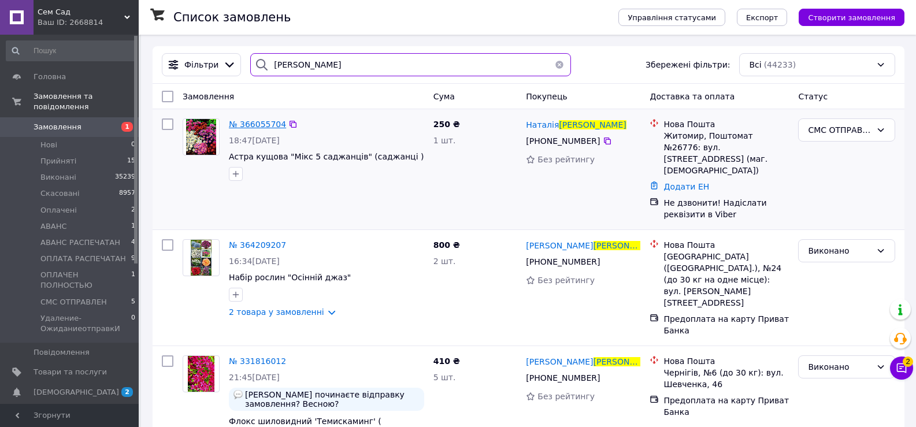
type input "[PERSON_NAME]"
click at [240, 121] on span "№ 366055704" at bounding box center [257, 124] width 57 height 9
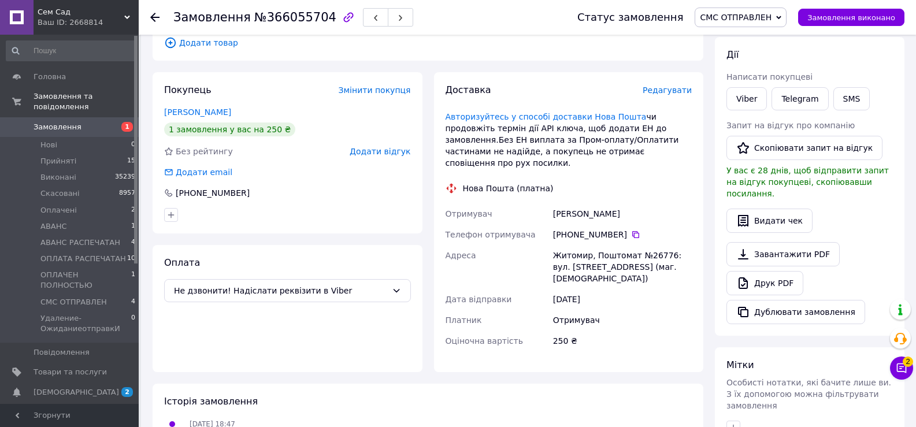
scroll to position [173, 0]
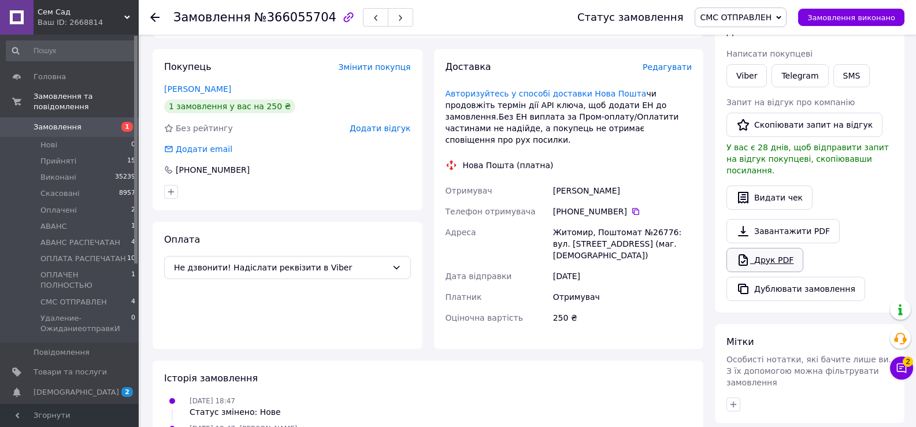
click at [758, 253] on link "Друк PDF" at bounding box center [764, 260] width 77 height 24
click at [763, 19] on span "СМС ОТПРАВЛЕН" at bounding box center [736, 17] width 72 height 9
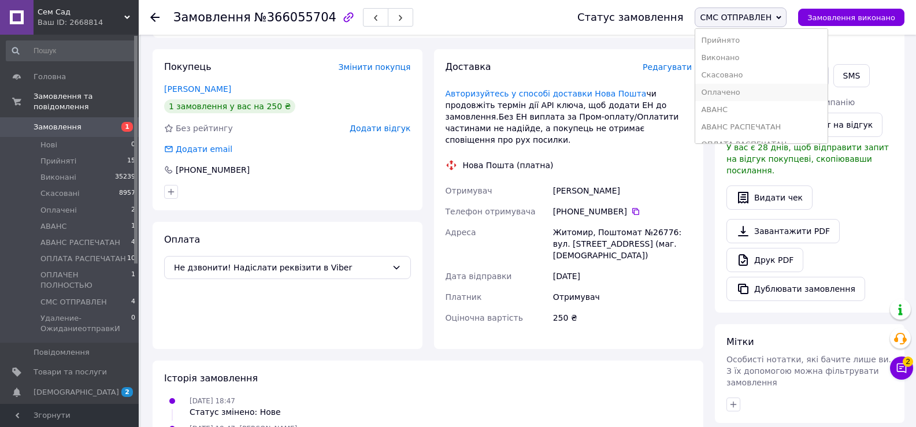
scroll to position [47, 0]
click at [756, 94] on li "ОПЛАТА РАСПЕЧАТАН" at bounding box center [761, 96] width 132 height 17
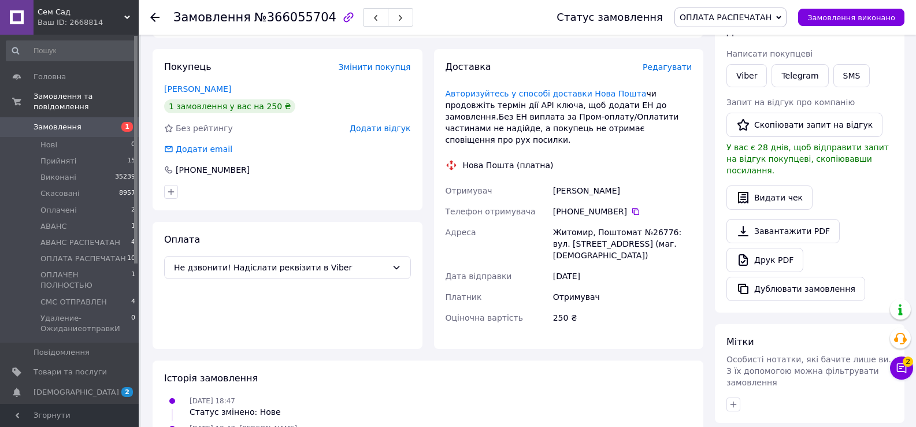
click at [86, 122] on span "Замовлення" at bounding box center [70, 127] width 73 height 10
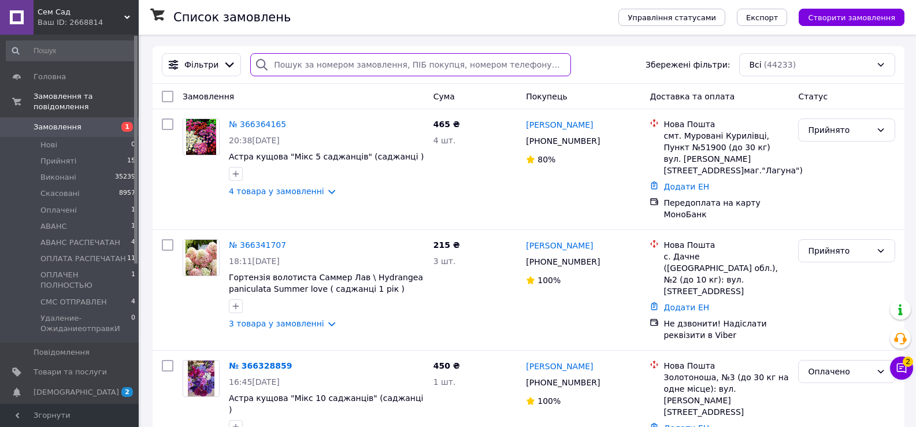
click at [334, 62] on input "search" at bounding box center [410, 64] width 321 height 23
paste input "Подобна"
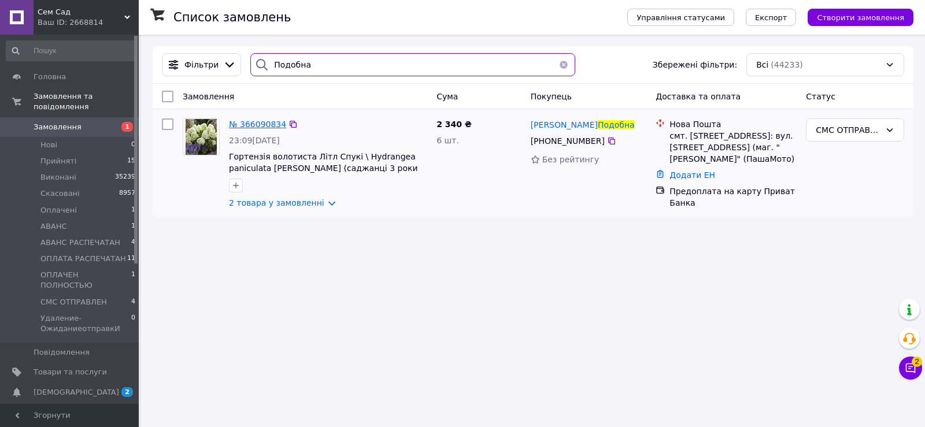
type input "Подобна"
click at [258, 126] on span "№ 366090834" at bounding box center [257, 124] width 57 height 9
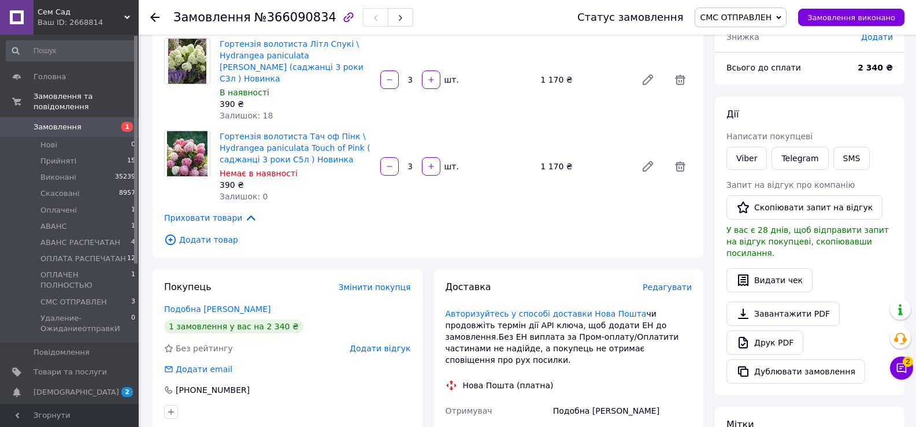
scroll to position [173, 0]
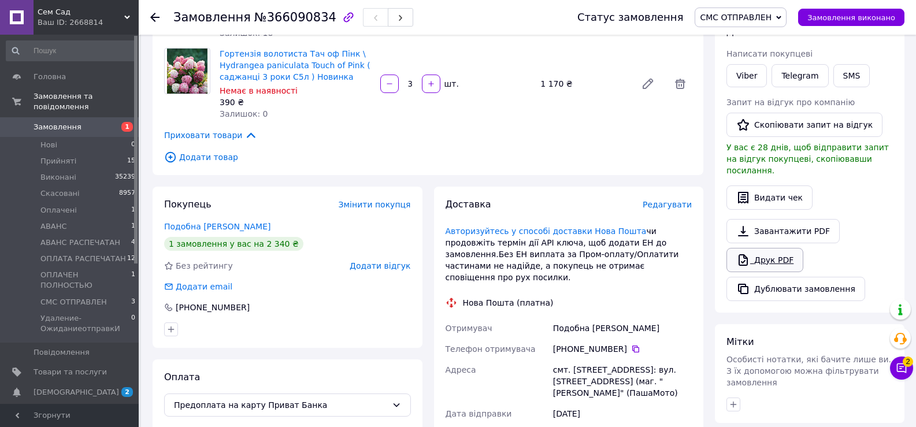
click at [762, 253] on link "Друк PDF" at bounding box center [764, 260] width 77 height 24
click at [733, 22] on span "СМС ОТПРАВЛЕН" at bounding box center [736, 17] width 72 height 9
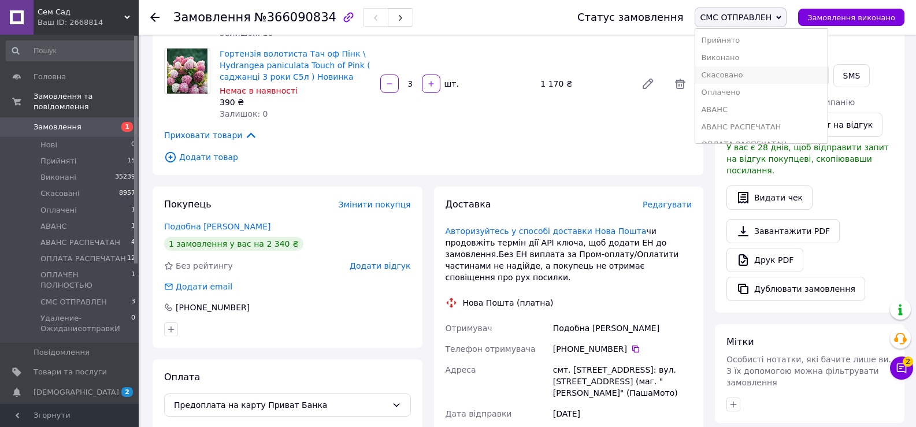
scroll to position [47, 0]
click at [736, 95] on li "ОПЛАТА РАСПЕЧАТАН" at bounding box center [761, 96] width 132 height 17
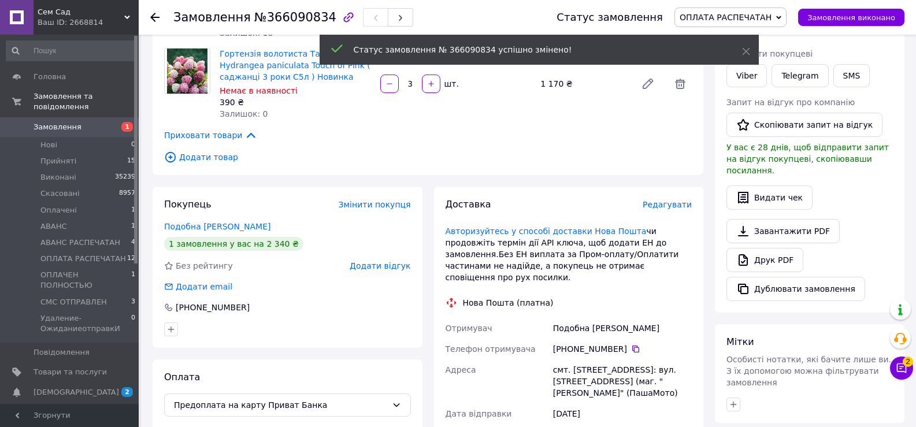
click at [79, 122] on span "Замовлення" at bounding box center [70, 127] width 73 height 10
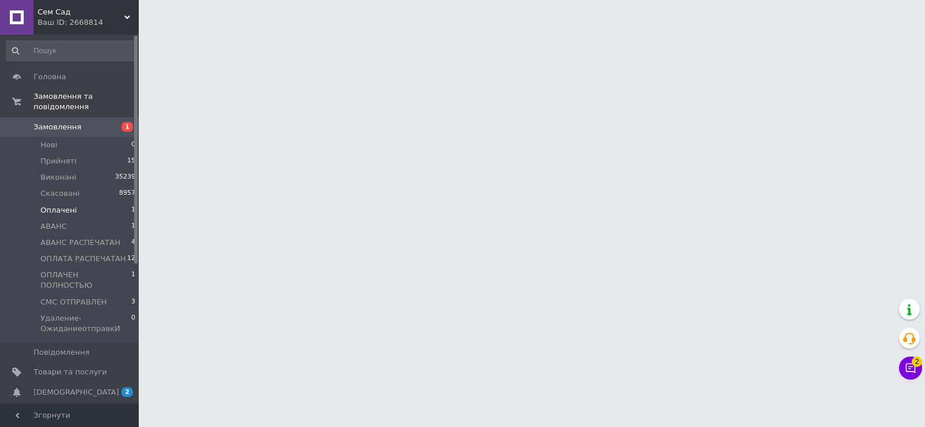
click at [69, 205] on span "Оплачені" at bounding box center [58, 210] width 36 height 10
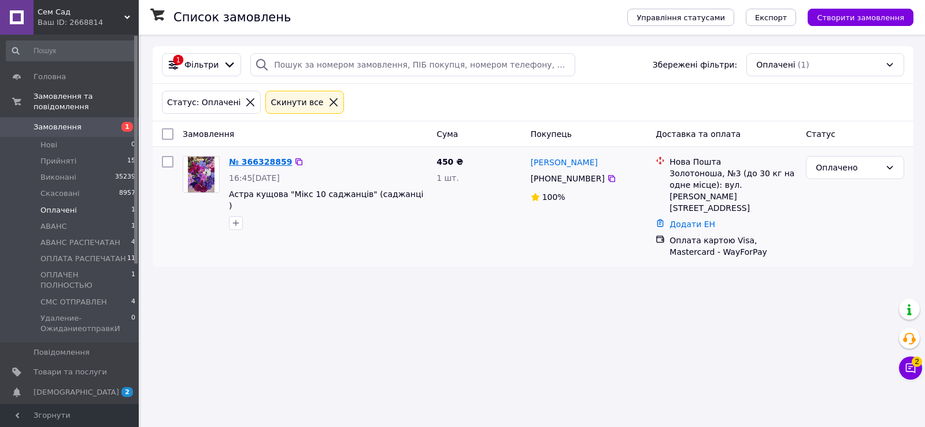
click at [275, 164] on link "№ 366328859" at bounding box center [260, 161] width 63 height 9
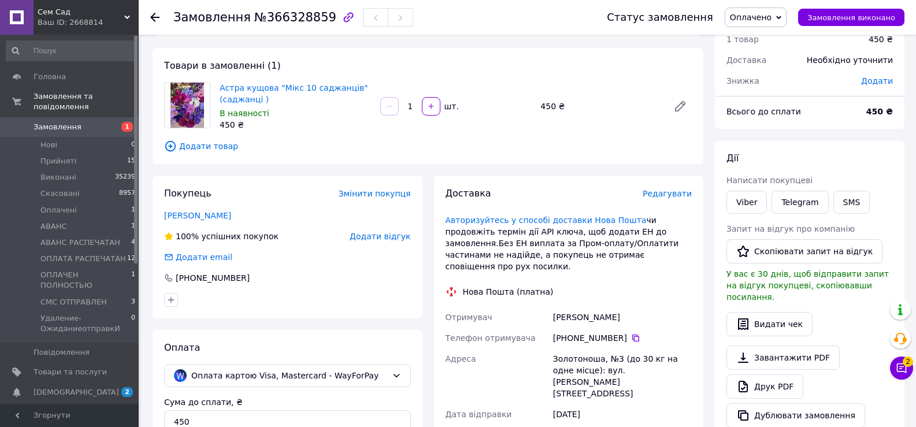
scroll to position [173, 0]
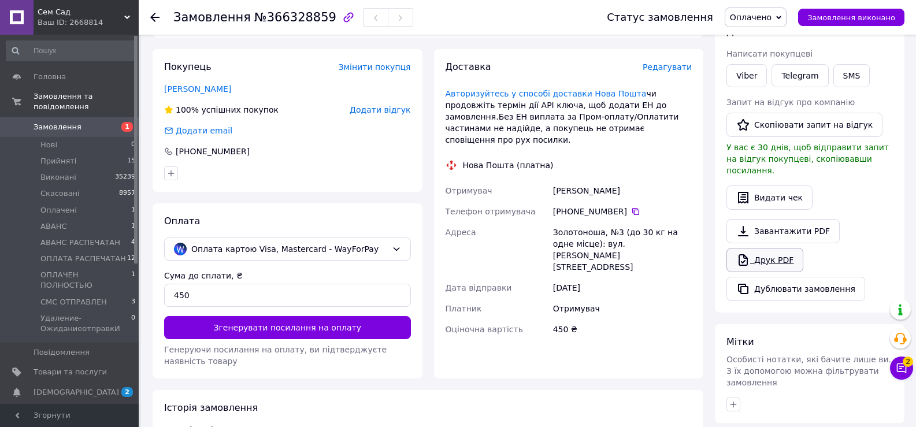
click at [770, 255] on link "Друк PDF" at bounding box center [764, 260] width 77 height 24
click at [765, 13] on span "Оплачено" at bounding box center [751, 17] width 42 height 9
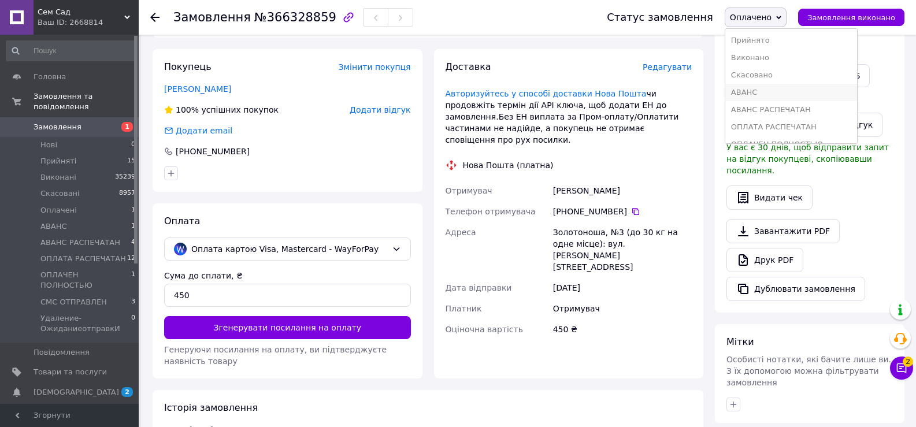
scroll to position [47, 0]
click at [769, 86] on li "ОПЛАТА РАСПЕЧАТАН" at bounding box center [791, 79] width 132 height 17
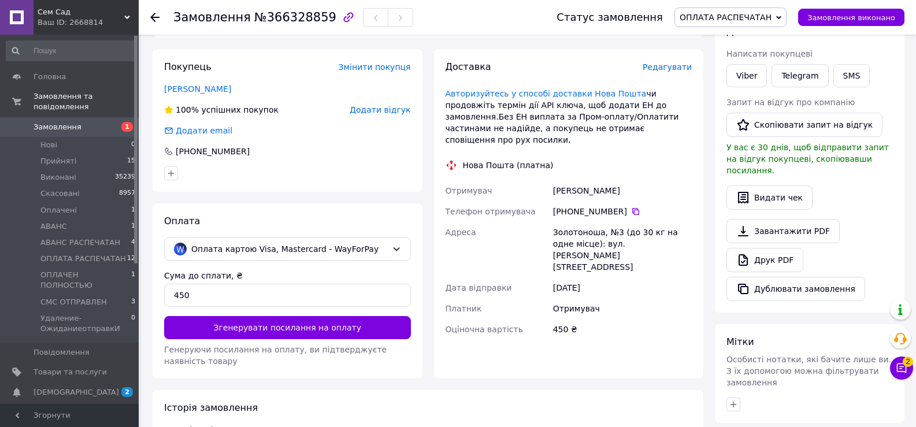
click at [97, 122] on span "Замовлення" at bounding box center [70, 127] width 73 height 10
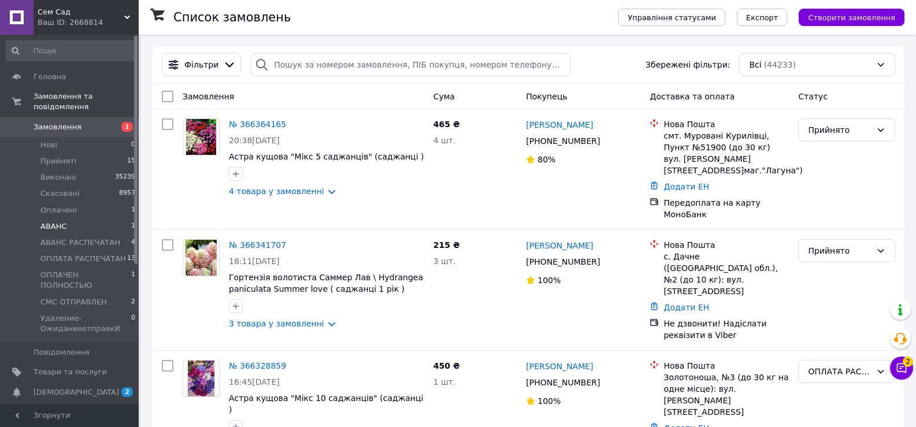
click at [55, 221] on span "АВАНС" at bounding box center [53, 226] width 27 height 10
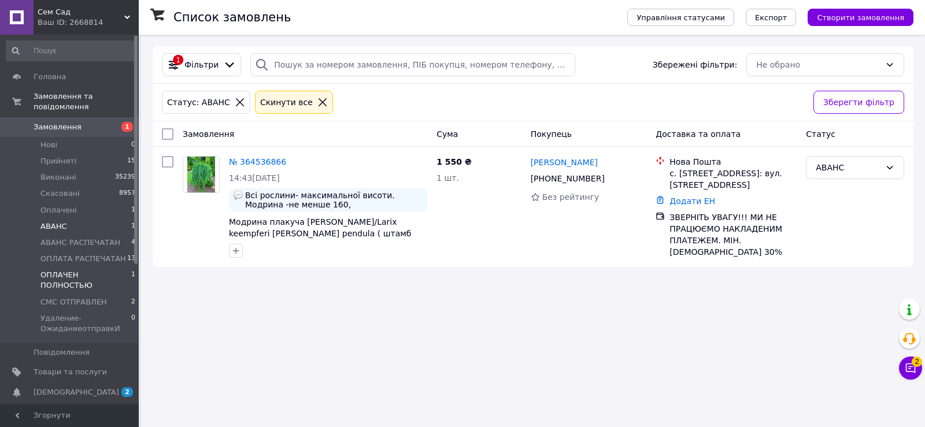
click at [86, 270] on span "ОПЛАЧЕН ПОЛНОСТЬЮ" at bounding box center [85, 280] width 91 height 21
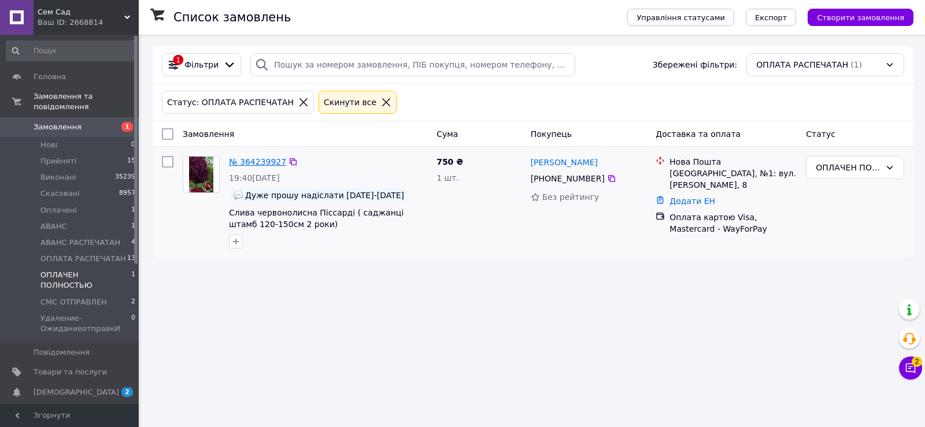
click at [258, 158] on link "№ 364239927" at bounding box center [257, 161] width 57 height 9
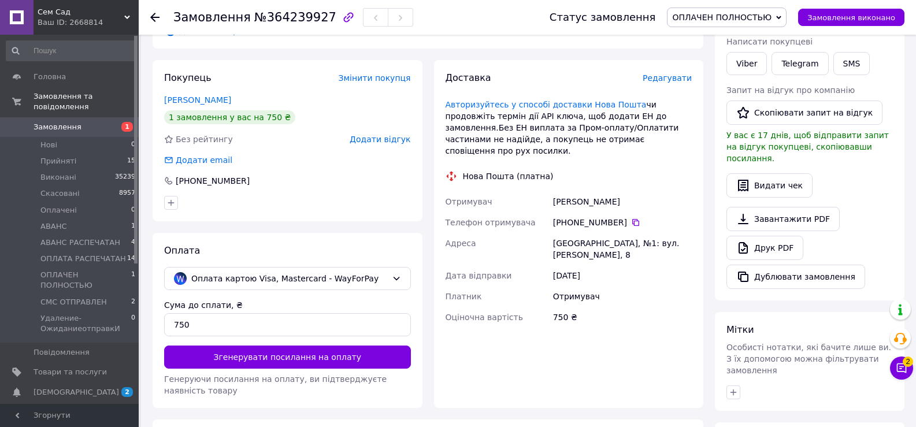
scroll to position [184, 0]
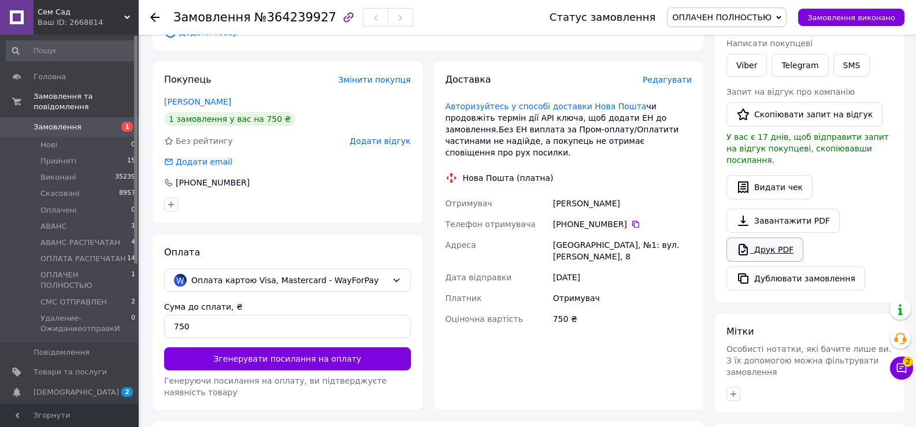
click at [772, 238] on link "Друк PDF" at bounding box center [764, 250] width 77 height 24
click at [719, 16] on span "ОПЛАЧЕН ПОЛНОСТЬЮ" at bounding box center [721, 17] width 99 height 9
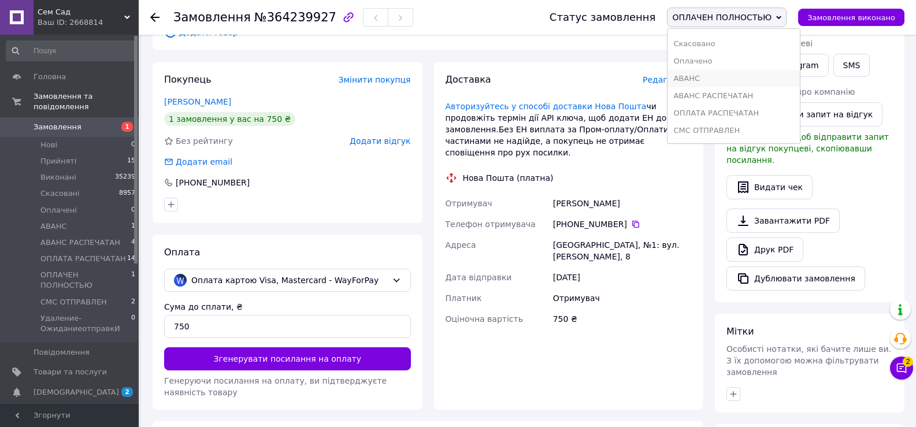
scroll to position [47, 0]
click at [720, 95] on li "ОПЛАТА РАСПЕЧАТАН" at bounding box center [734, 96] width 132 height 17
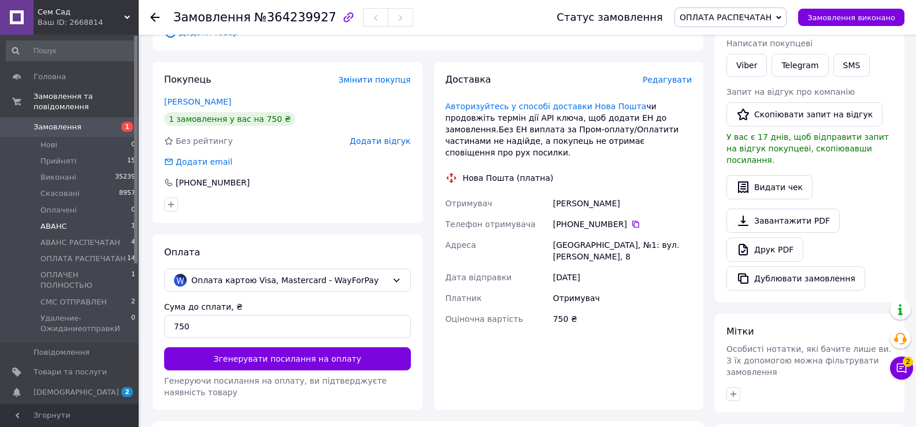
click at [84, 218] on li "[DEMOGRAPHIC_DATA] 1" at bounding box center [71, 226] width 142 height 16
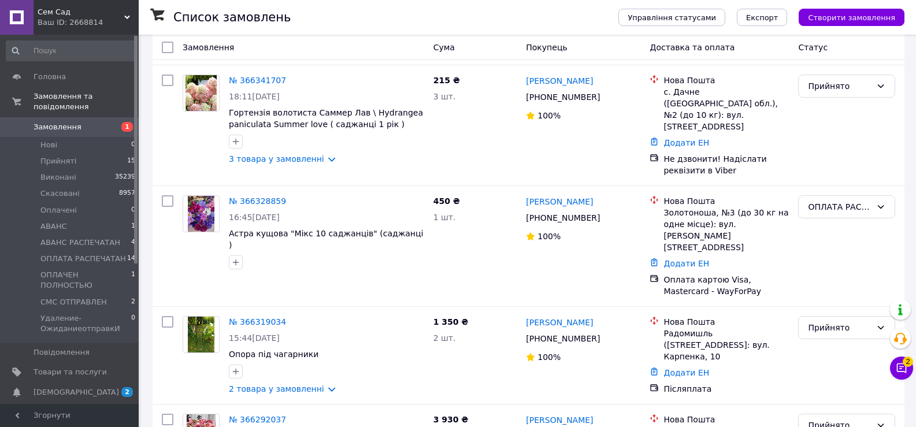
scroll to position [173, 0]
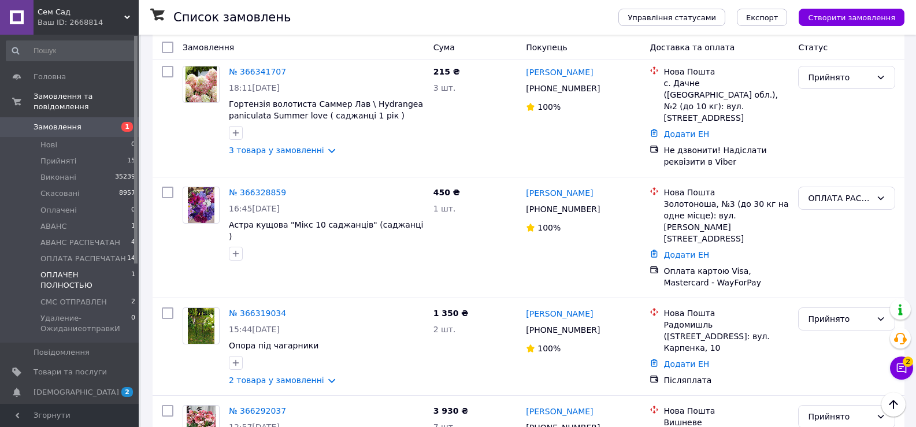
click at [97, 270] on span "ОПЛАЧЕН ПОЛНОСТЬЮ" at bounding box center [85, 280] width 91 height 21
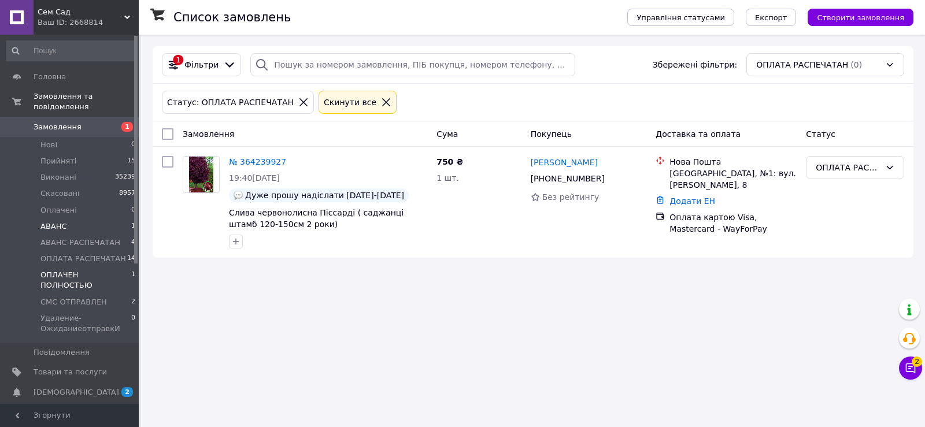
click at [57, 221] on span "АВАНС" at bounding box center [53, 226] width 27 height 10
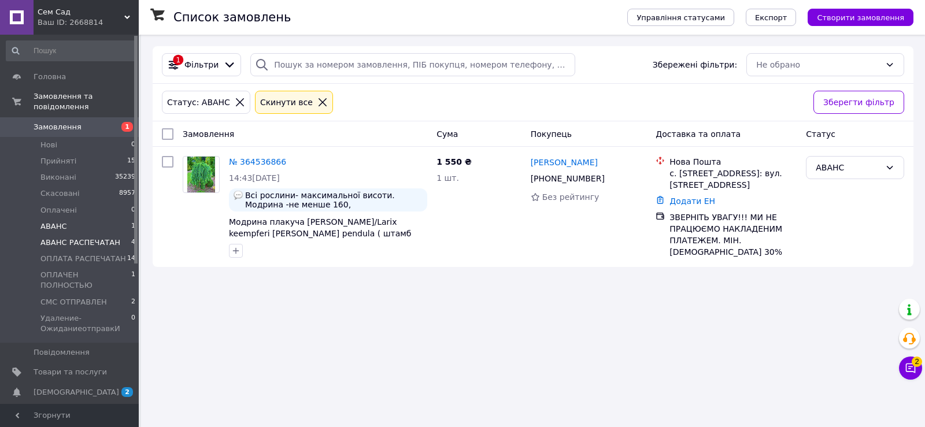
click at [75, 235] on li "АВАНС РАСПЕЧАТАН 4" at bounding box center [71, 243] width 142 height 16
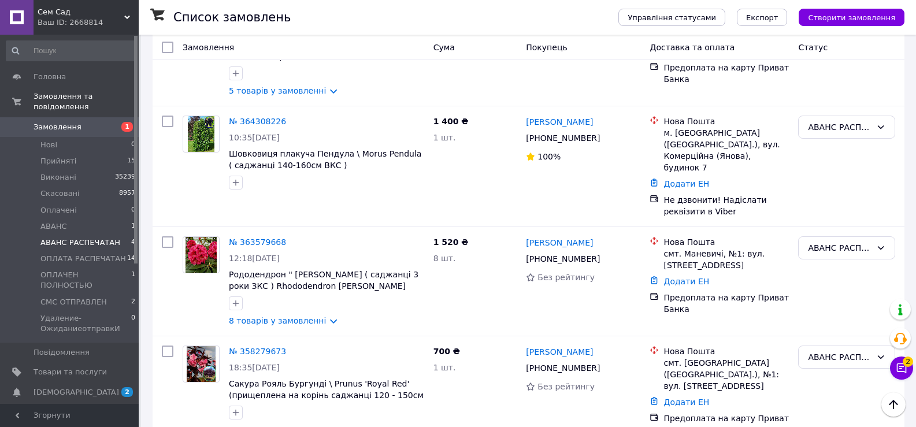
scroll to position [169, 0]
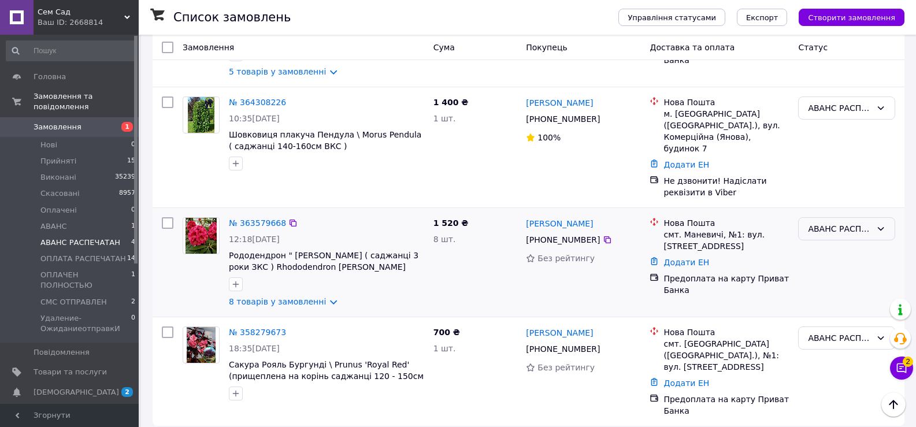
click at [872, 217] on div "АВАНС РАСПЕЧАТАН" at bounding box center [846, 228] width 97 height 23
click at [828, 262] on li "Виконано" at bounding box center [847, 263] width 96 height 21
click at [250, 218] on link "№ 363579668" at bounding box center [257, 222] width 57 height 9
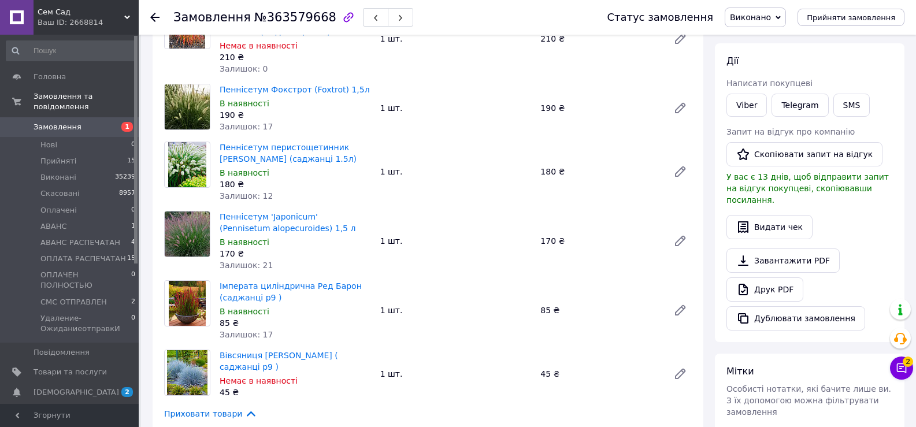
scroll to position [289, 0]
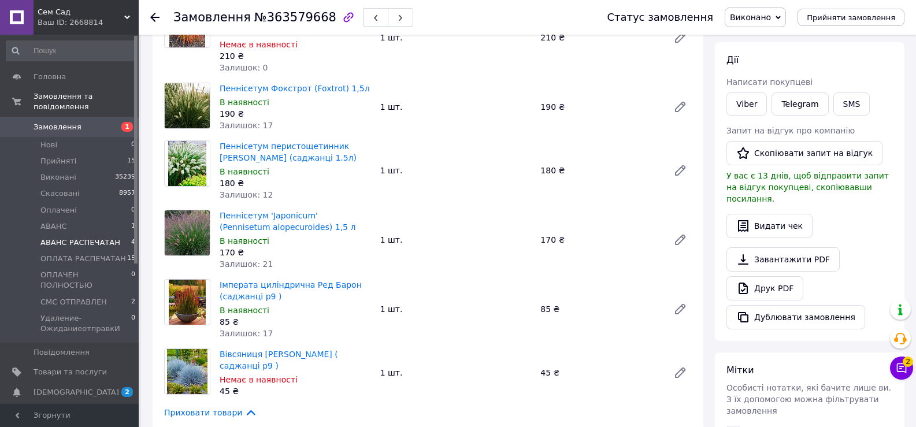
click at [65, 238] on span "АВАНС РАСПЕЧАТАН" at bounding box center [80, 243] width 80 height 10
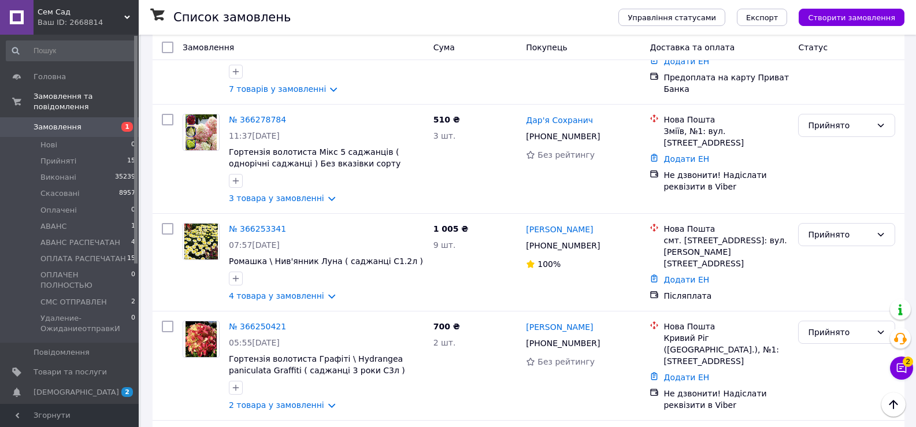
scroll to position [578, 0]
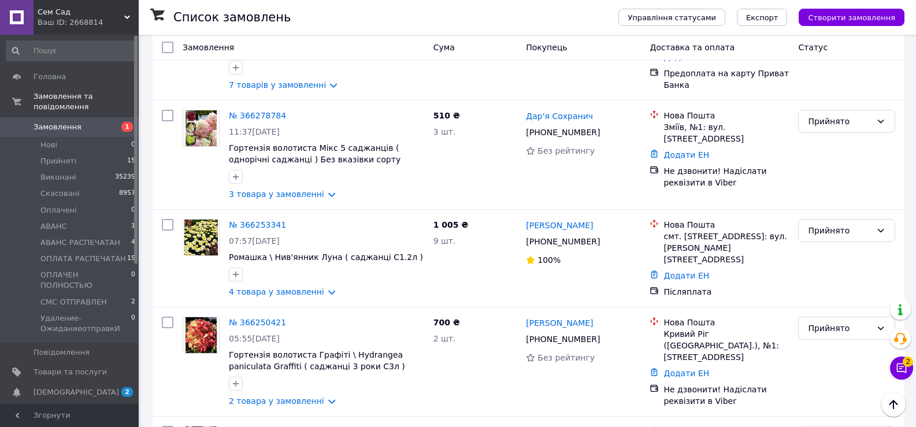
click at [92, 122] on span "Замовлення" at bounding box center [70, 127] width 73 height 10
